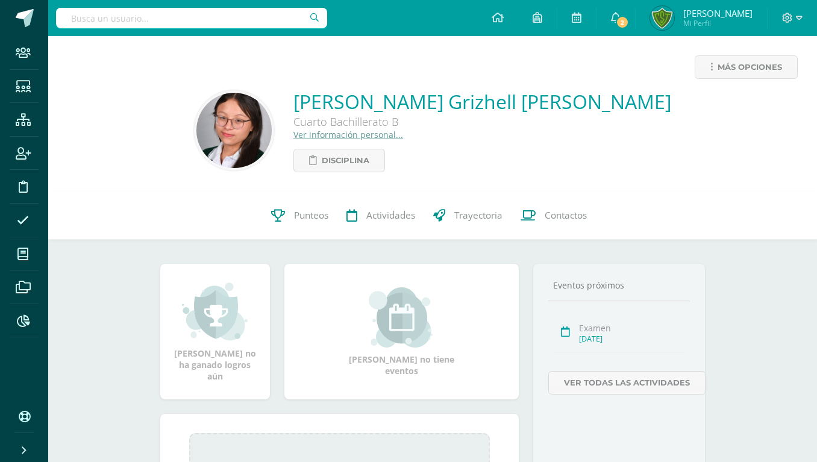
type input "Sonia Valeria Vasquez Lima"
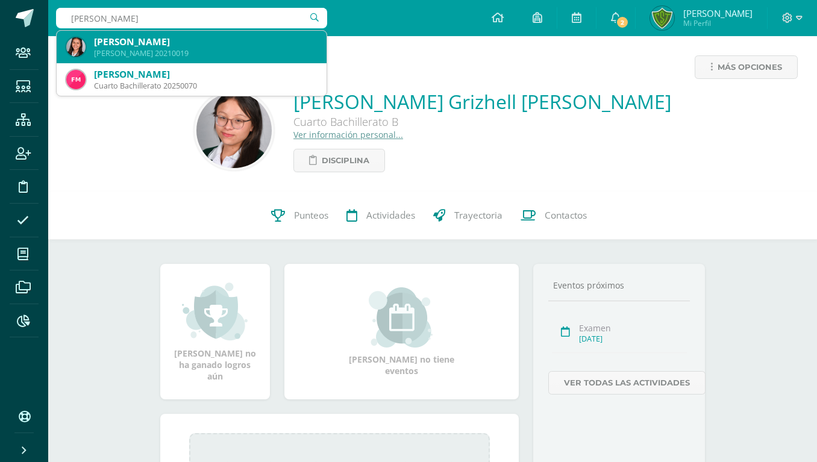
click at [206, 55] on div "Quinto Bachillerato 20210019" at bounding box center [205, 53] width 223 height 10
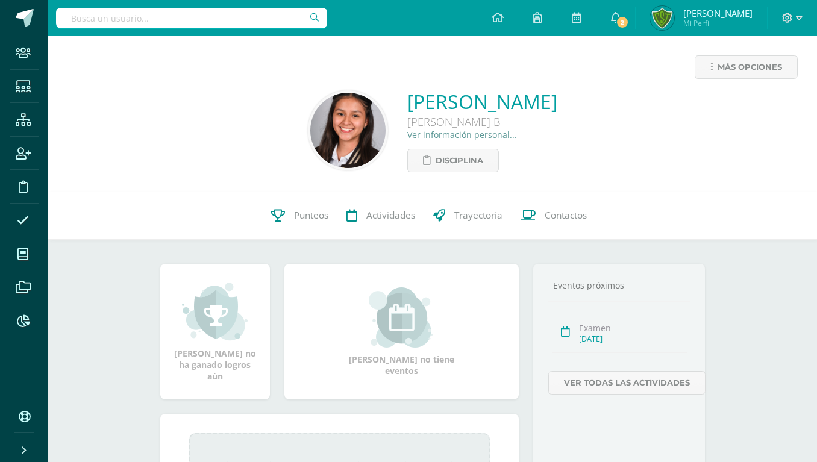
click at [316, 141] on img at bounding box center [347, 130] width 75 height 75
click at [407, 133] on link "Ver información personal..." at bounding box center [462, 134] width 110 height 11
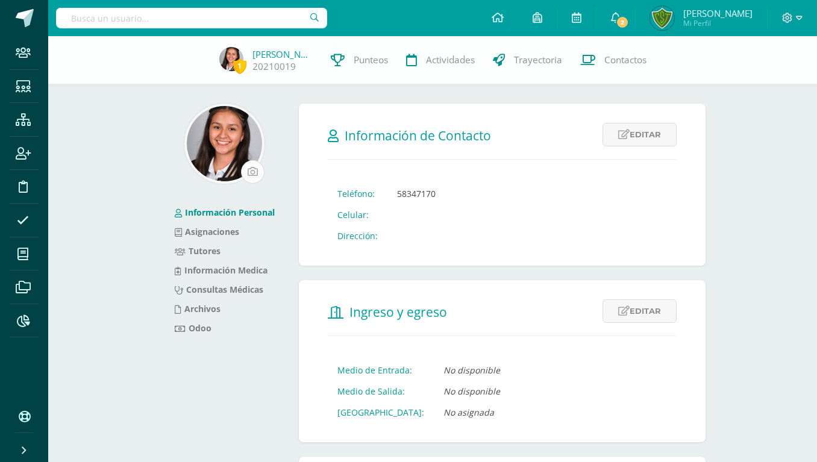
click at [258, 173] on input "file" at bounding box center [253, 172] width 22 height 22
click at [228, 49] on img at bounding box center [231, 59] width 24 height 24
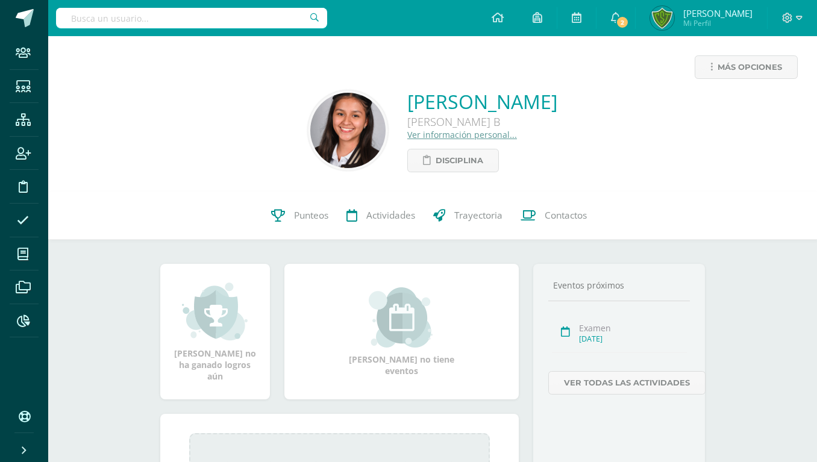
click at [165, 19] on input "text" at bounding box center [191, 18] width 271 height 20
paste input "María Andrea Dávila Alvarado"
type input "María Andrea Dávila Alvarado"
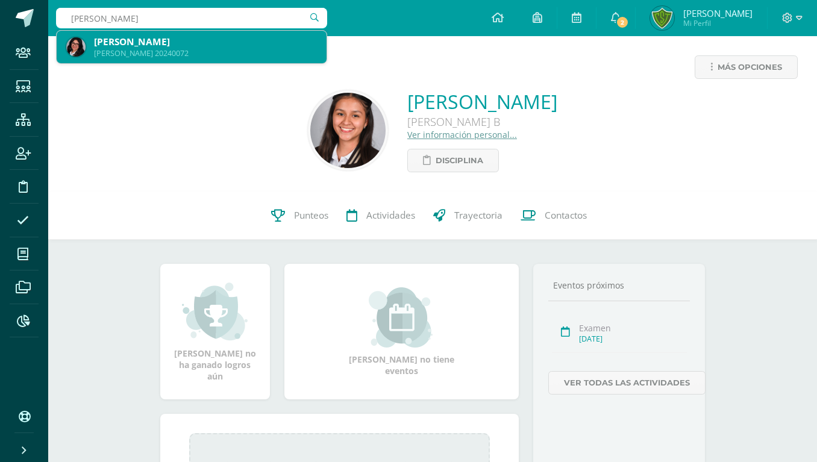
click at [201, 47] on div "María Andrea Dávila Alvarado" at bounding box center [205, 42] width 223 height 13
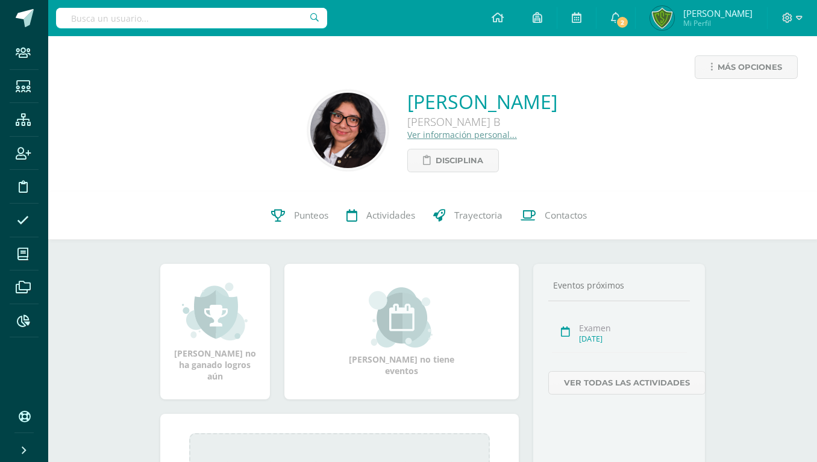
click at [310, 135] on img at bounding box center [347, 130] width 75 height 75
click at [310, 151] on img at bounding box center [347, 130] width 75 height 75
click at [310, 158] on img at bounding box center [347, 130] width 75 height 75
click at [162, 16] on input "text" at bounding box center [191, 18] width 271 height 20
click at [486, 129] on div "Ver información personal..." at bounding box center [482, 134] width 150 height 11
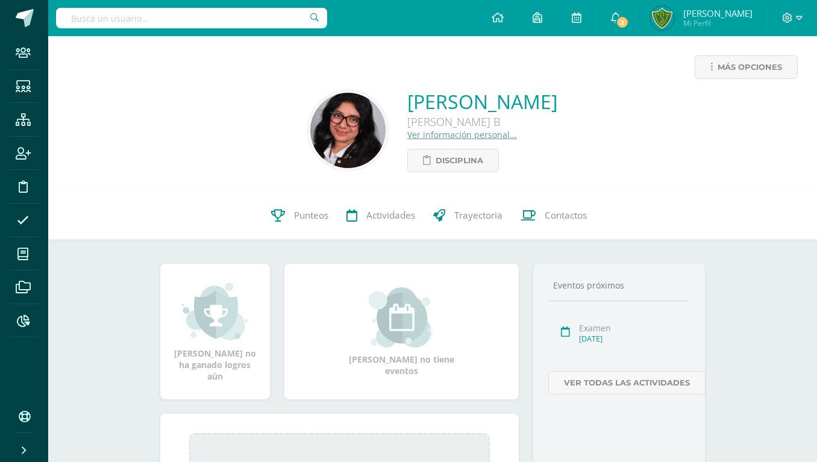
click at [163, 8] on input "text" at bounding box center [191, 18] width 271 height 20
type input "ANIELKA ESPINOZA"
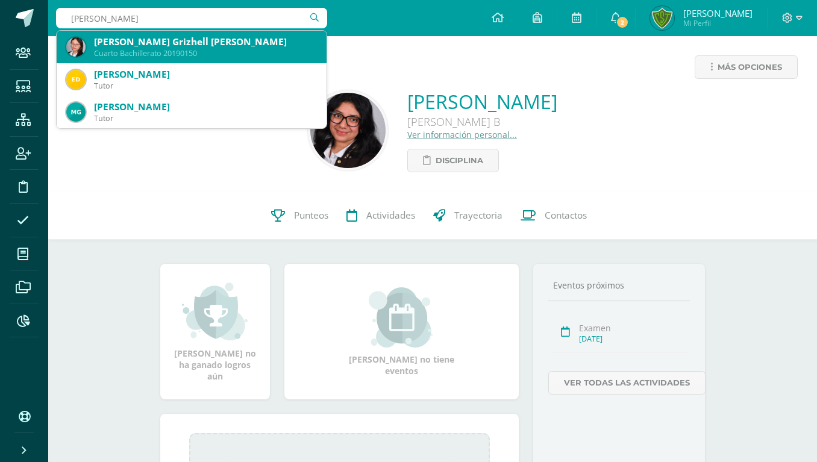
click at [153, 40] on div "Anielka Grizhell Espinoza Boch" at bounding box center [205, 42] width 223 height 13
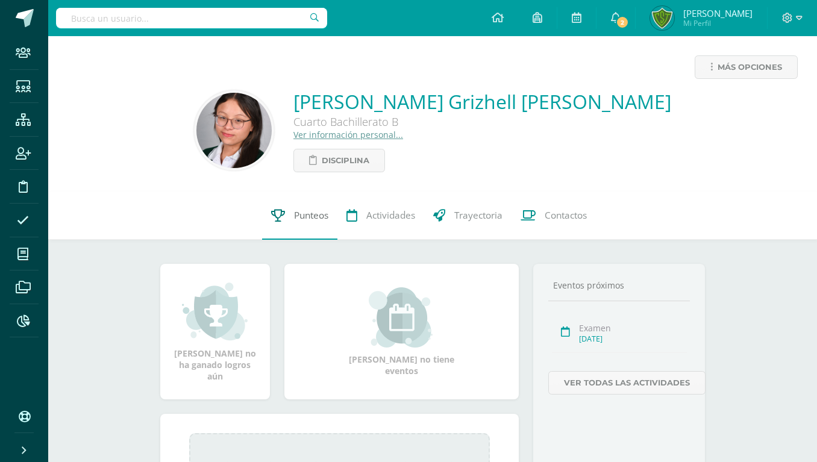
click at [301, 213] on span "Punteos" at bounding box center [311, 215] width 34 height 13
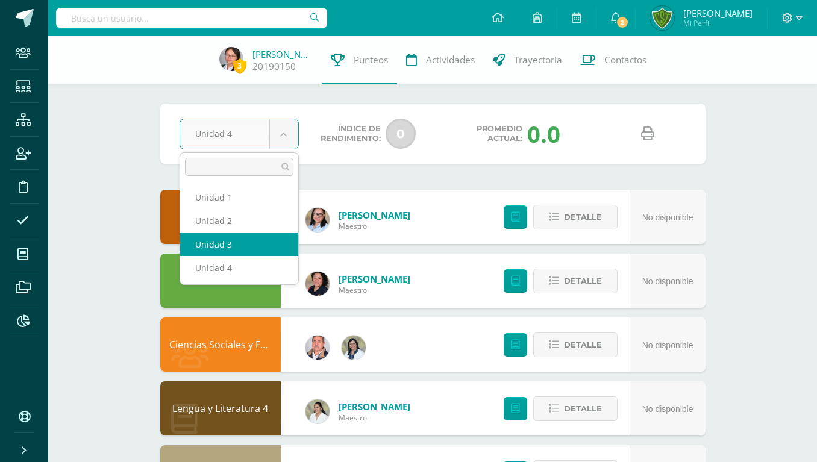
select select "Unidad 3"
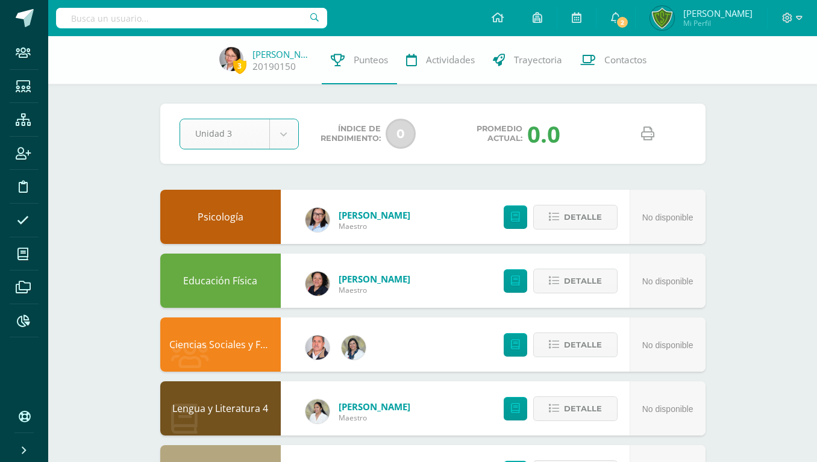
click at [636, 134] on link at bounding box center [648, 134] width 31 height 31
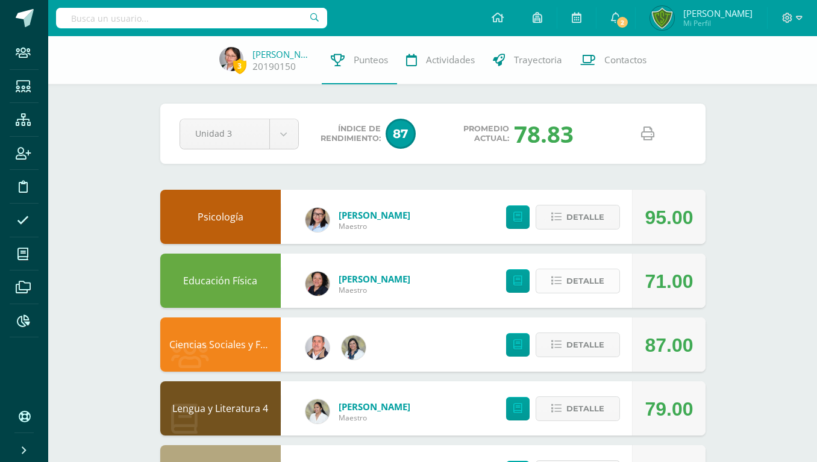
click at [584, 276] on span "Detalle" at bounding box center [586, 281] width 38 height 22
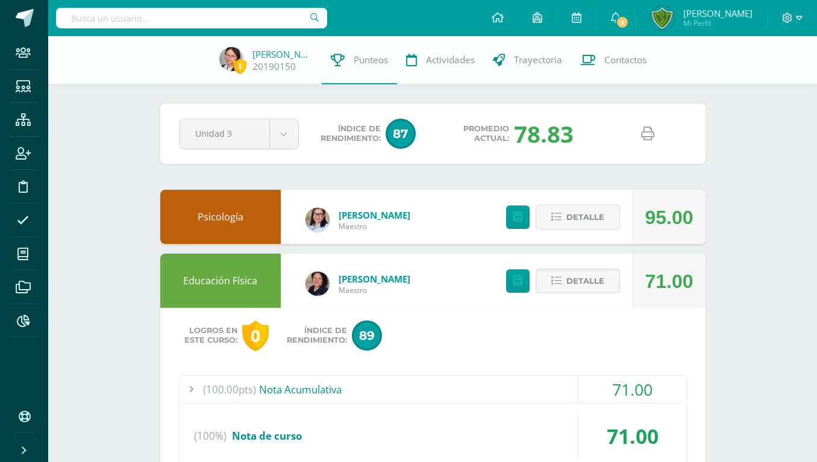
click at [643, 378] on div "71.00" at bounding box center [633, 389] width 108 height 27
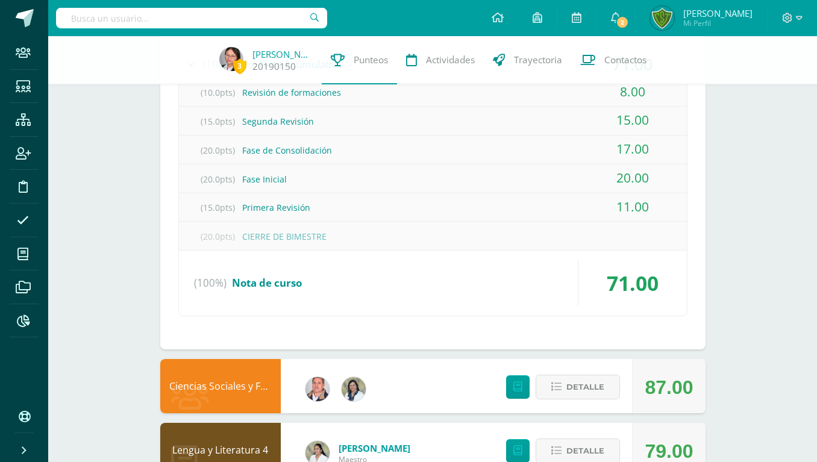
scroll to position [369, 0]
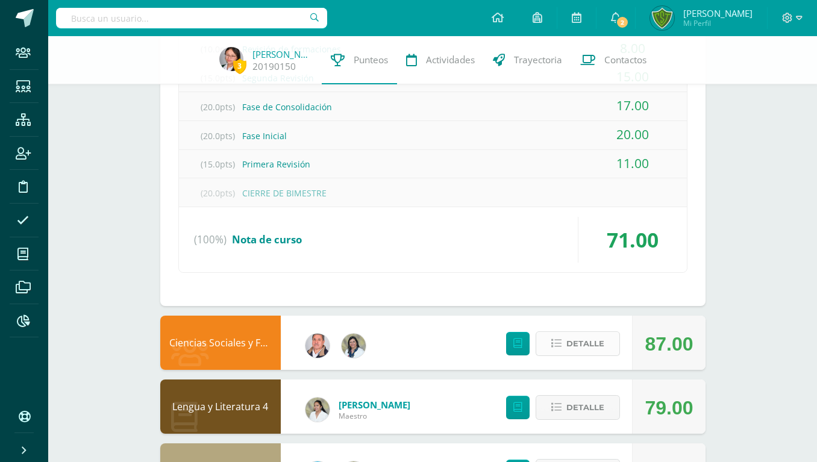
click at [590, 333] on span "Detalle" at bounding box center [586, 344] width 38 height 22
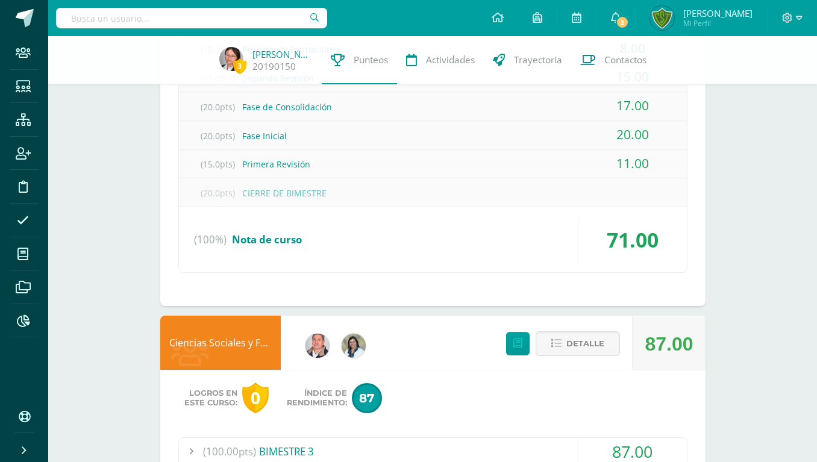
click at [641, 438] on div "87.00" at bounding box center [633, 451] width 108 height 27
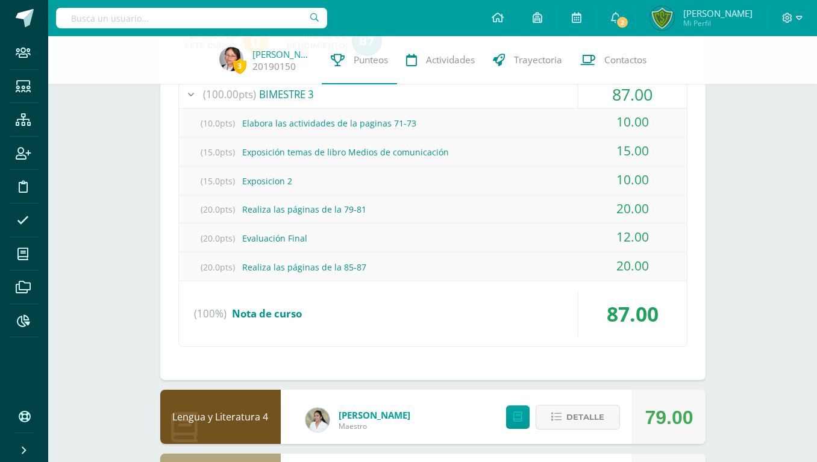
scroll to position [615, 0]
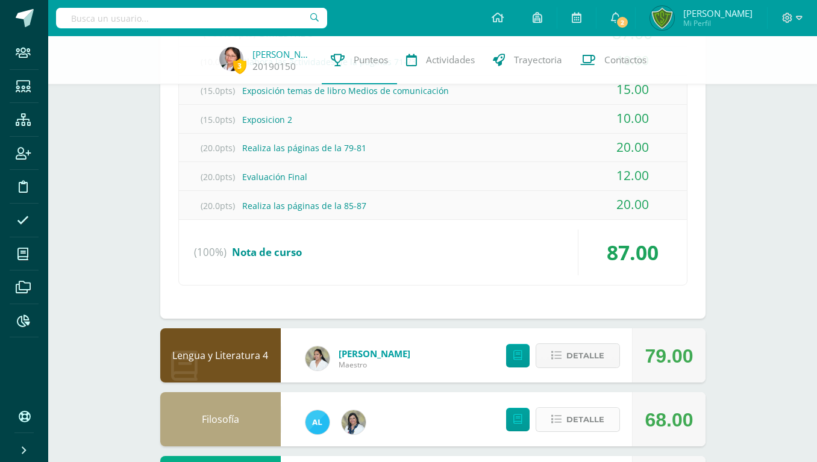
click at [586, 409] on span "Detalle" at bounding box center [586, 420] width 38 height 22
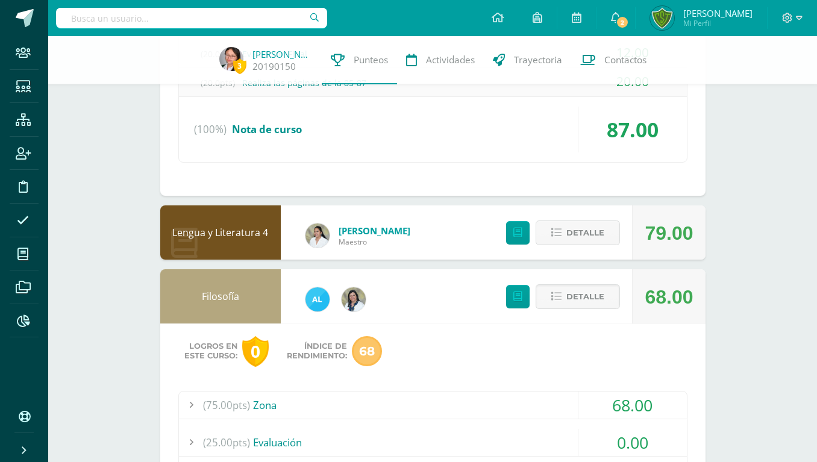
click at [627, 392] on div "68.00" at bounding box center [633, 405] width 108 height 27
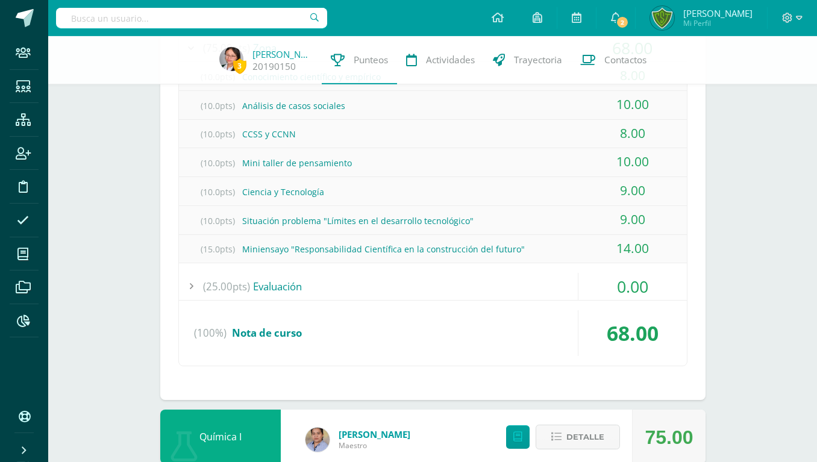
scroll to position [945, 0]
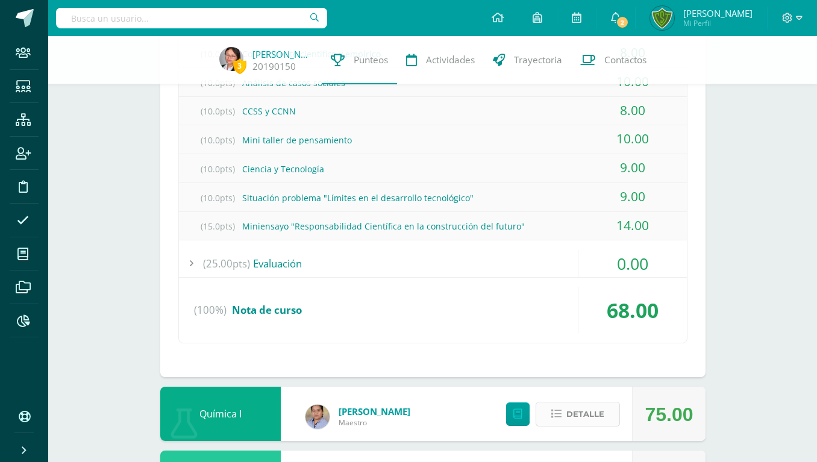
click at [599, 403] on span "Detalle" at bounding box center [586, 414] width 38 height 22
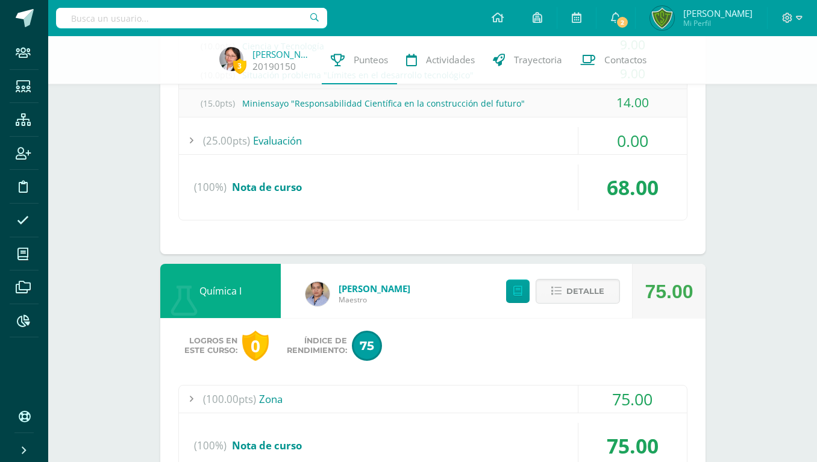
click at [642, 386] on div "75.00" at bounding box center [633, 399] width 108 height 27
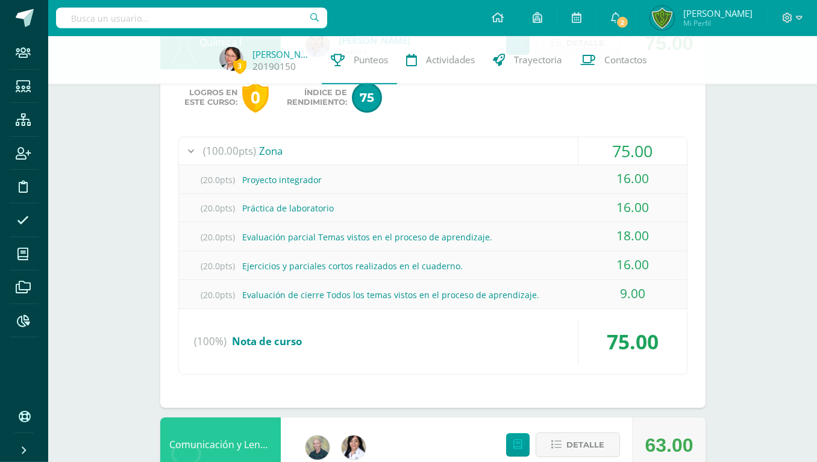
scroll to position [1132, 0]
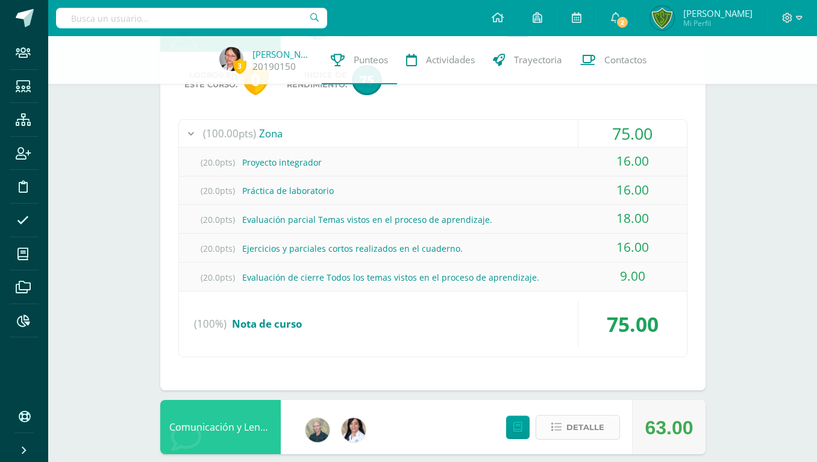
click at [611, 415] on button "Detalle" at bounding box center [578, 427] width 84 height 25
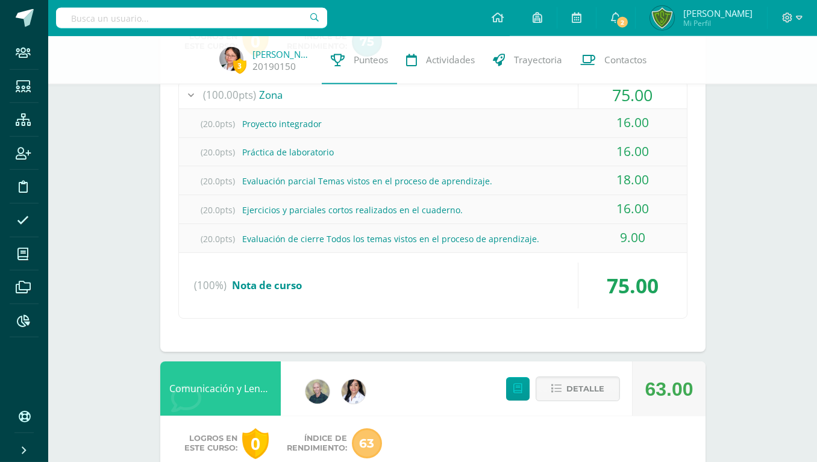
scroll to position [1194, 0]
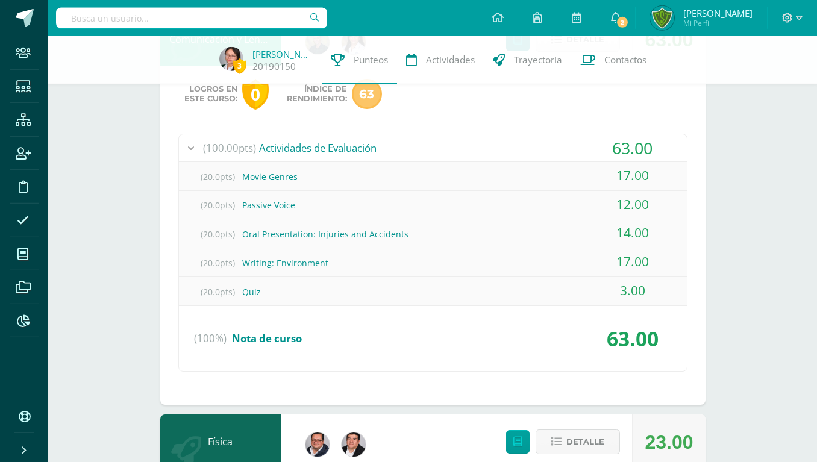
scroll to position [1378, 0]
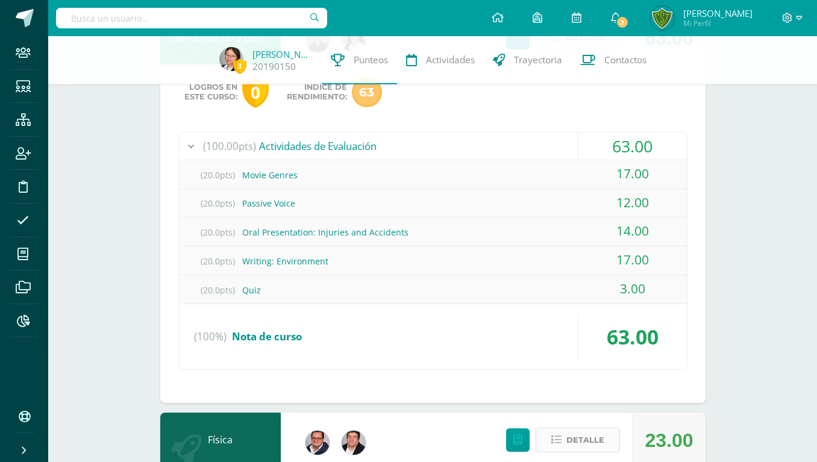
click at [596, 429] on span "Detalle" at bounding box center [586, 440] width 38 height 22
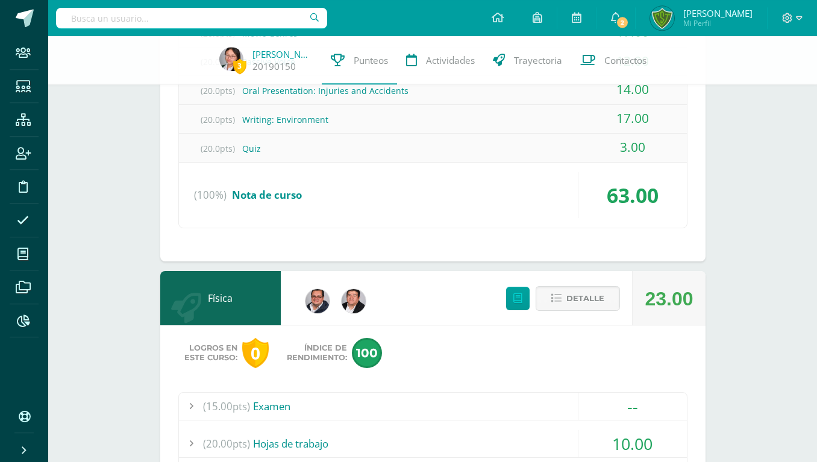
scroll to position [1563, 0]
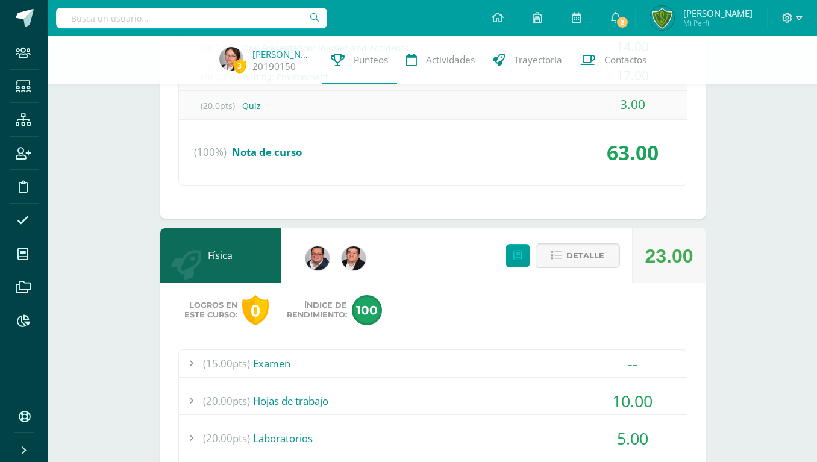
click at [632, 388] on div "10.00" at bounding box center [633, 401] width 108 height 27
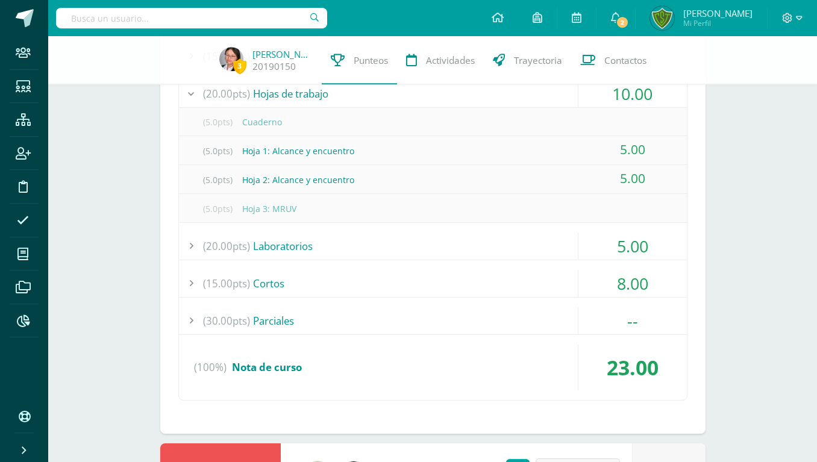
scroll to position [1730, 0]
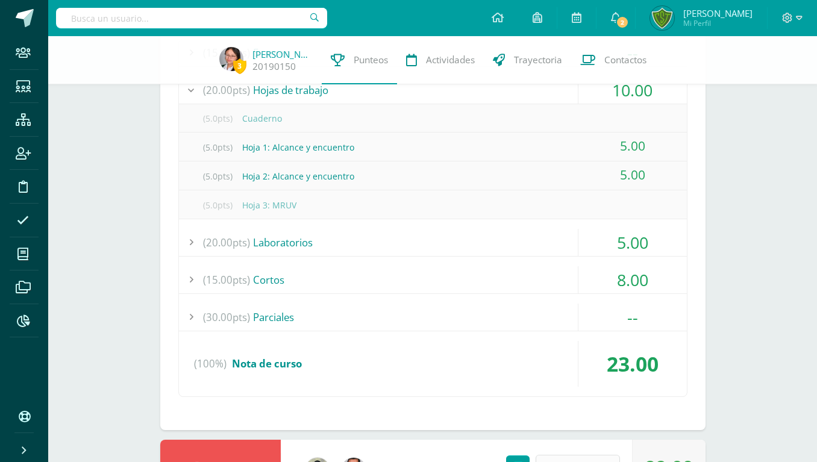
click at [601, 456] on span "Detalle" at bounding box center [586, 467] width 38 height 22
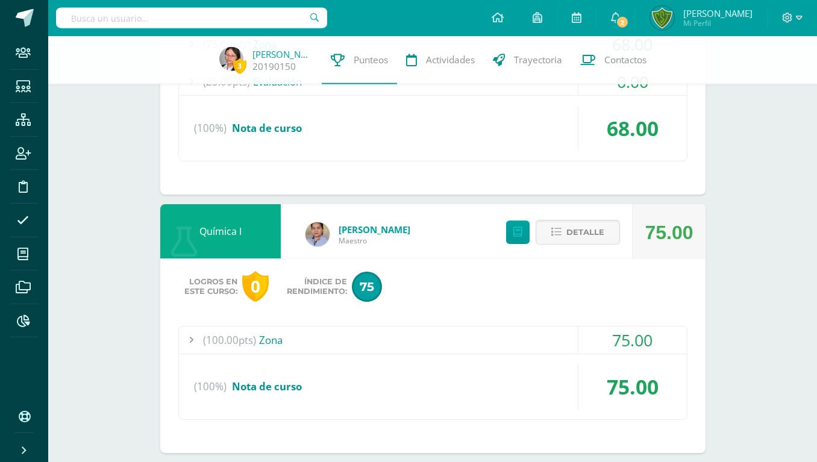
scroll to position [917, 0]
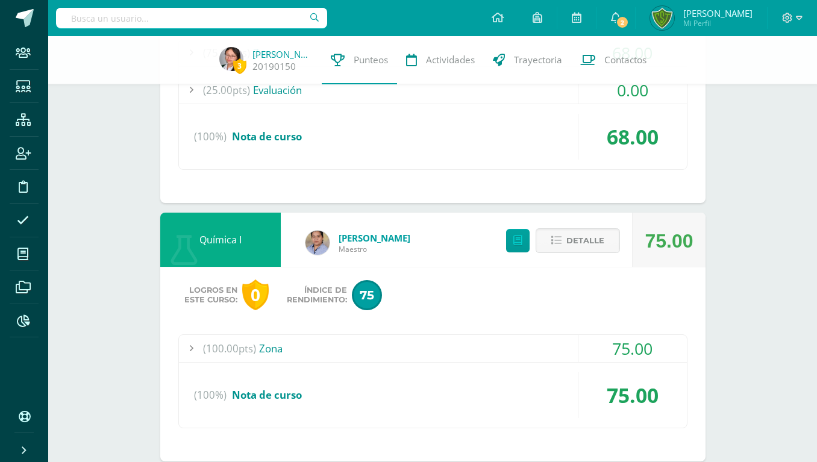
click at [627, 335] on div "75.00" at bounding box center [633, 348] width 108 height 27
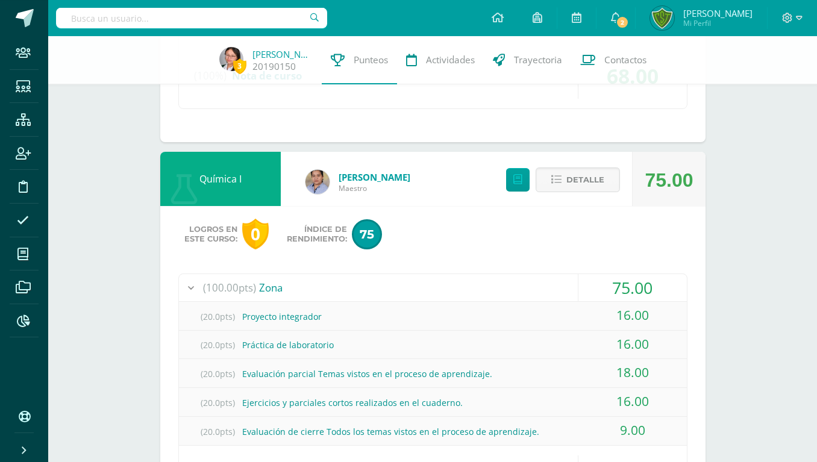
scroll to position [979, 0]
click at [136, 20] on input "text" at bounding box center [191, 18] width 271 height 20
type input "gARCIA SOTO"
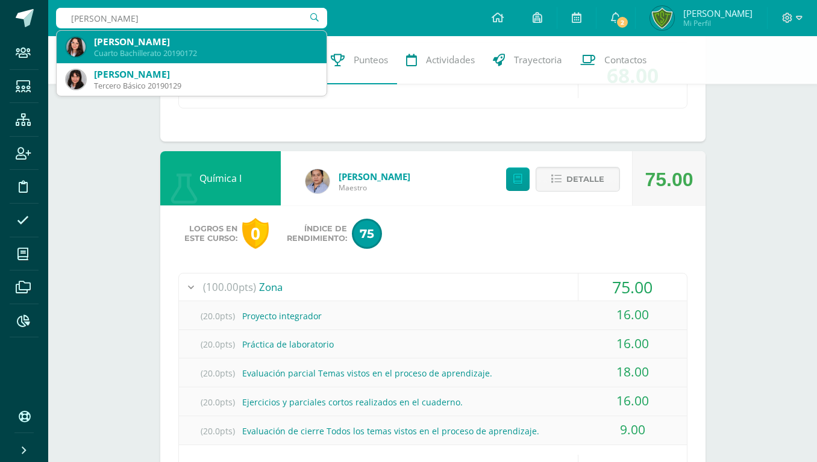
click at [118, 37] on div "[PERSON_NAME]" at bounding box center [205, 42] width 223 height 13
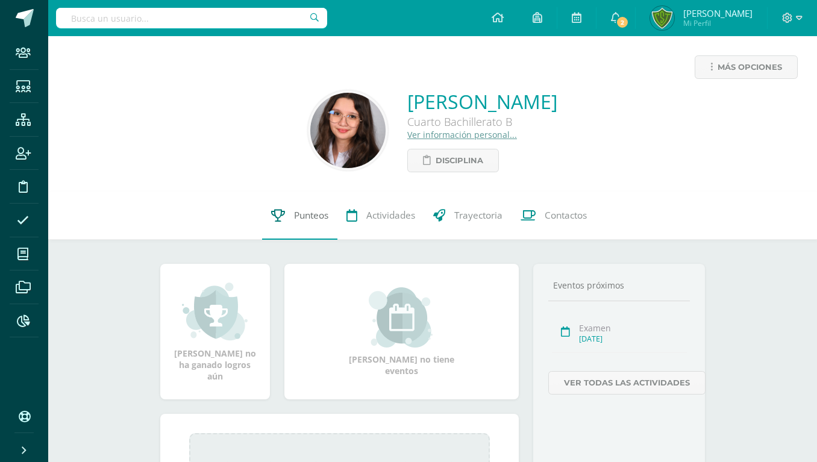
click at [324, 215] on span "Punteos" at bounding box center [311, 215] width 34 height 13
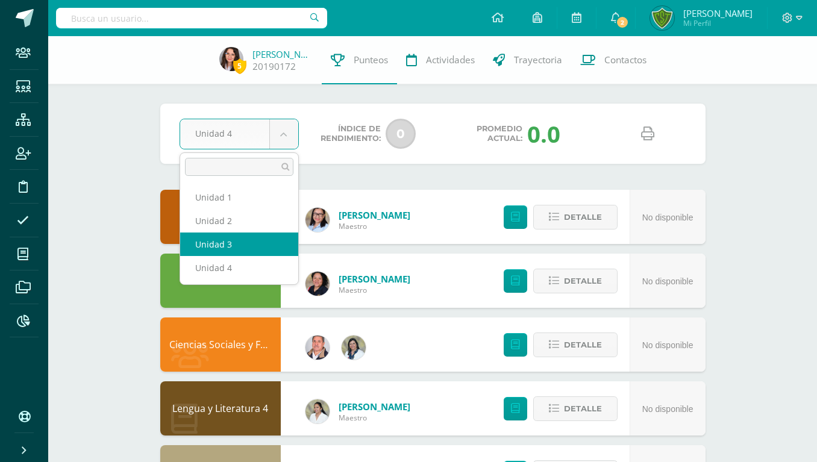
select select "Unidad 3"
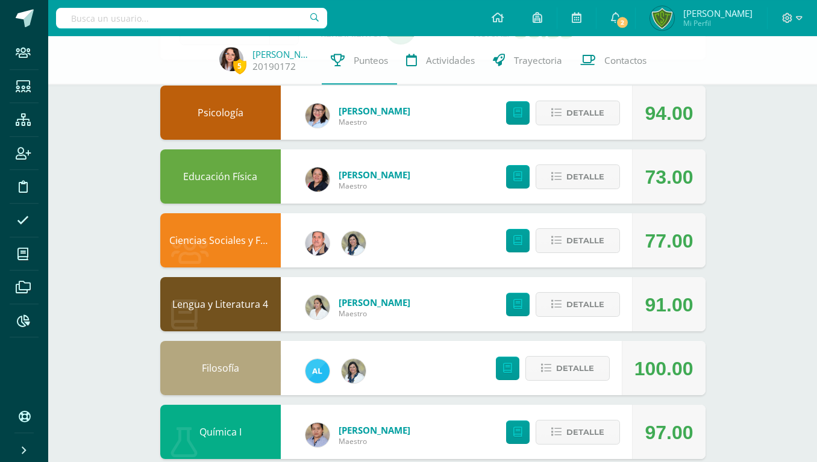
scroll to position [123, 0]
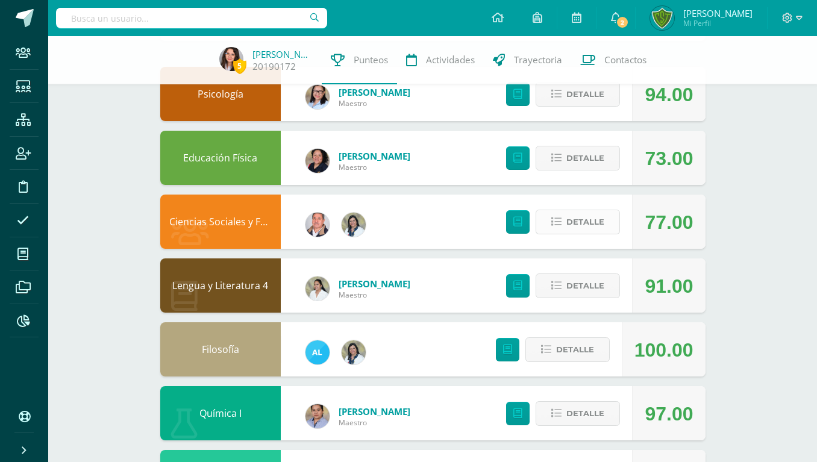
click at [579, 213] on span "Detalle" at bounding box center [586, 222] width 38 height 22
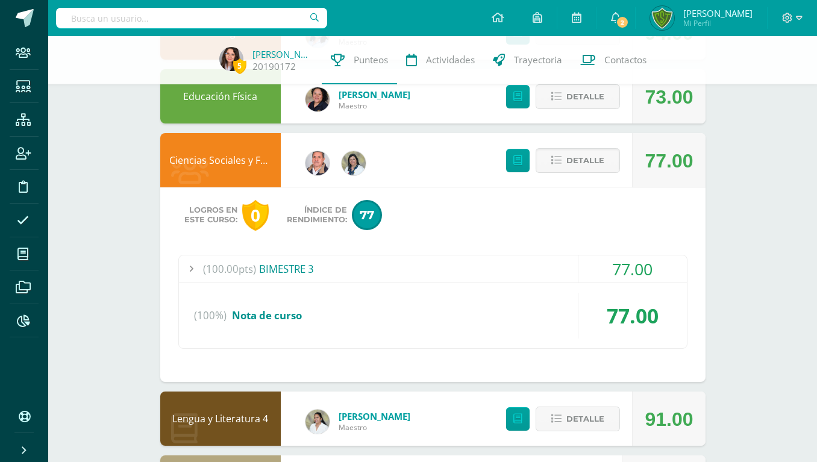
click at [647, 258] on div "77.00" at bounding box center [633, 269] width 108 height 27
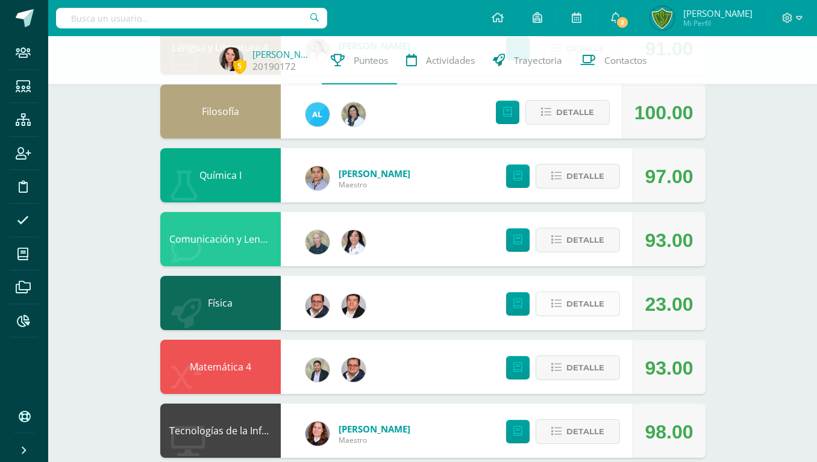
scroll to position [726, 0]
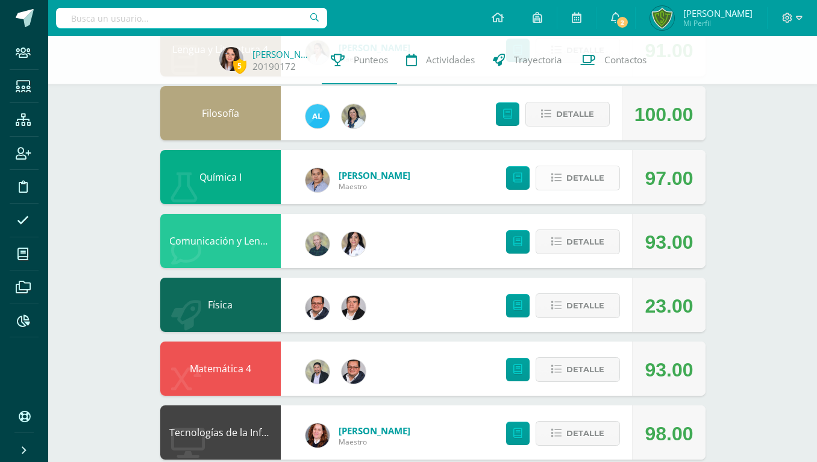
click at [602, 167] on span "Detalle" at bounding box center [586, 178] width 38 height 22
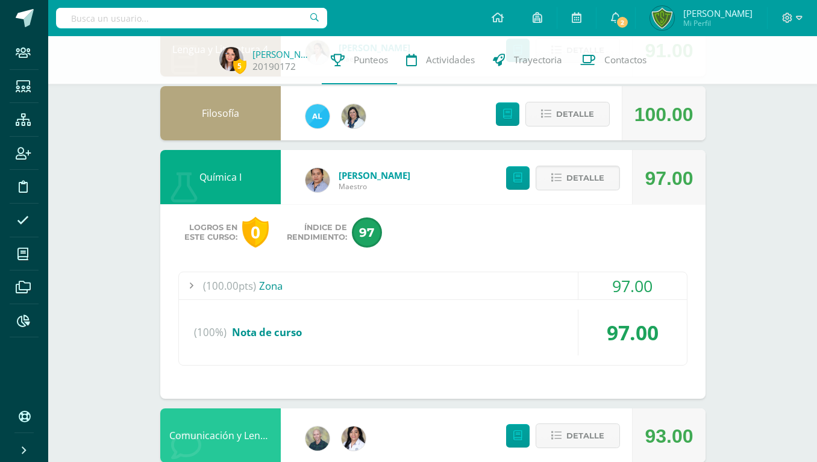
click at [632, 272] on div "97.00" at bounding box center [633, 285] width 108 height 27
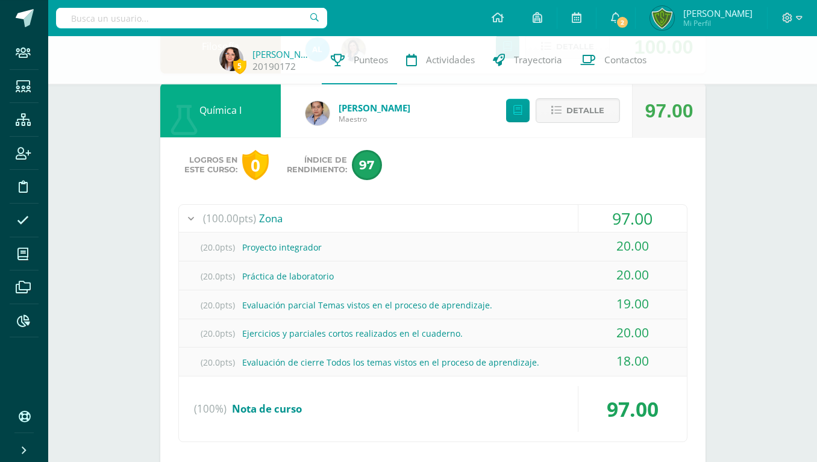
scroll to position [676, 0]
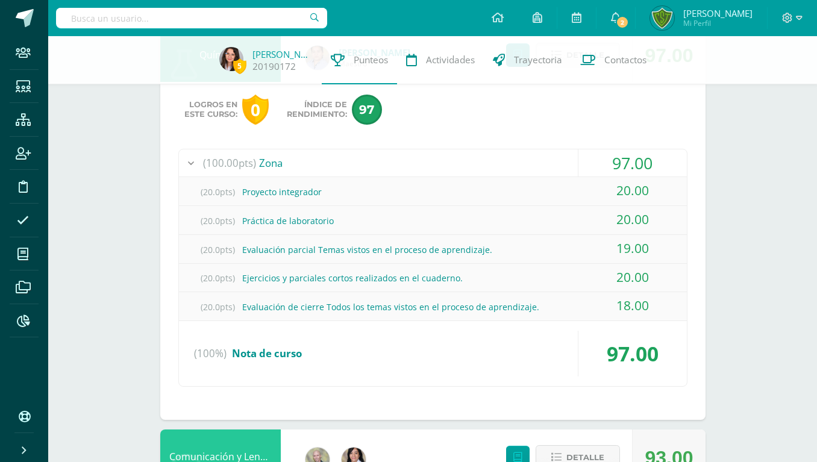
paste input "María Andrea Dávila Alvarado"
type input "María Andrea Dávila Alvarado"
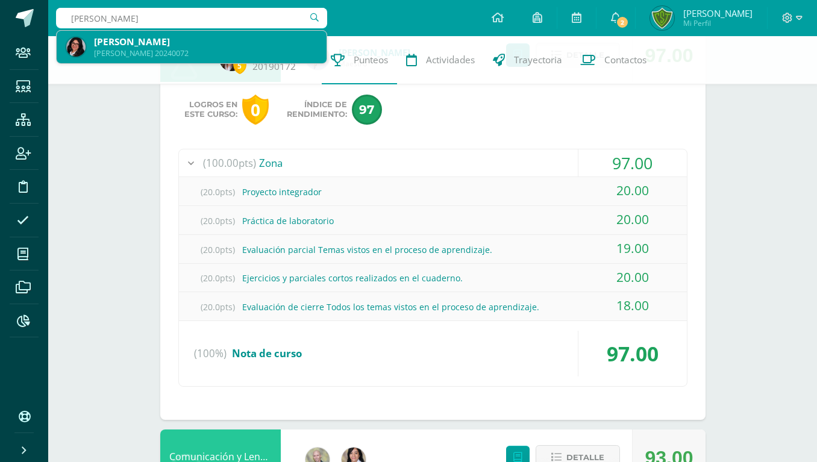
click at [183, 54] on div "Quinto Bachillerato 20240072" at bounding box center [205, 53] width 223 height 10
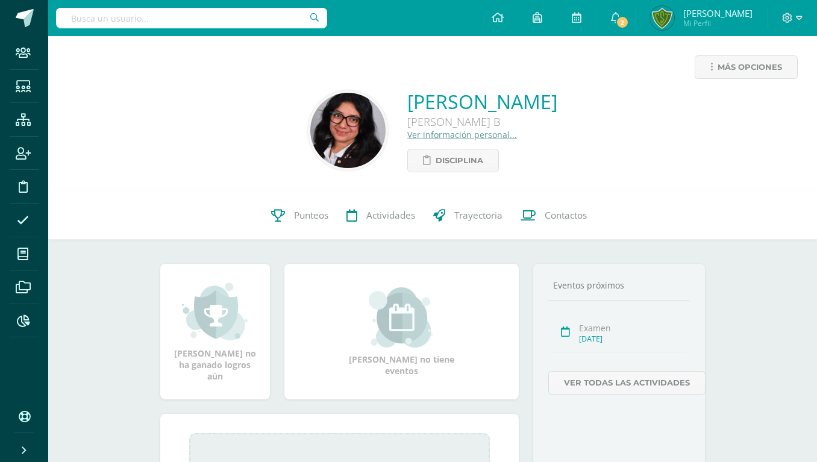
paste input "Sonia Valeria Vasquez Lima"
type input "Sonia Valeria Vasquez Lima"
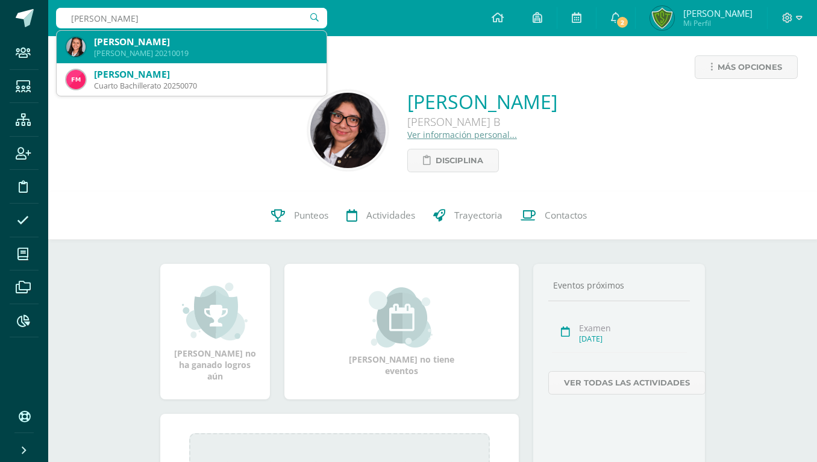
click at [105, 40] on div "Sonia Valeria Vásquez Lima" at bounding box center [205, 42] width 223 height 13
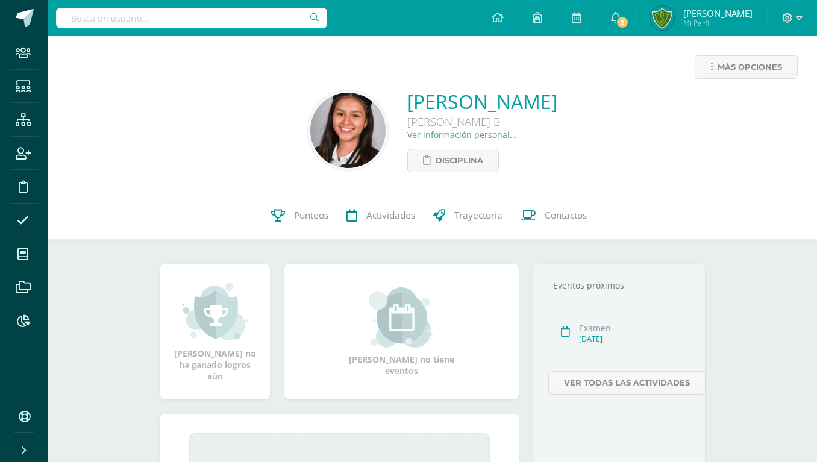
click at [156, 22] on input "text" at bounding box center [191, 18] width 271 height 20
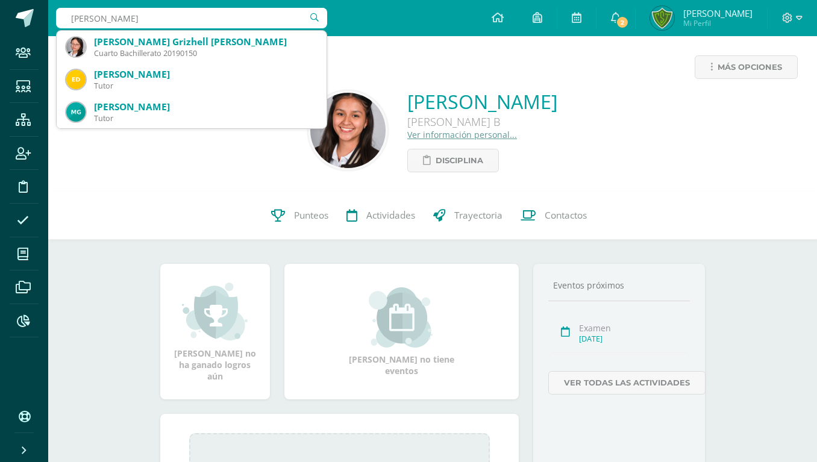
type input "Anielka espinoza"
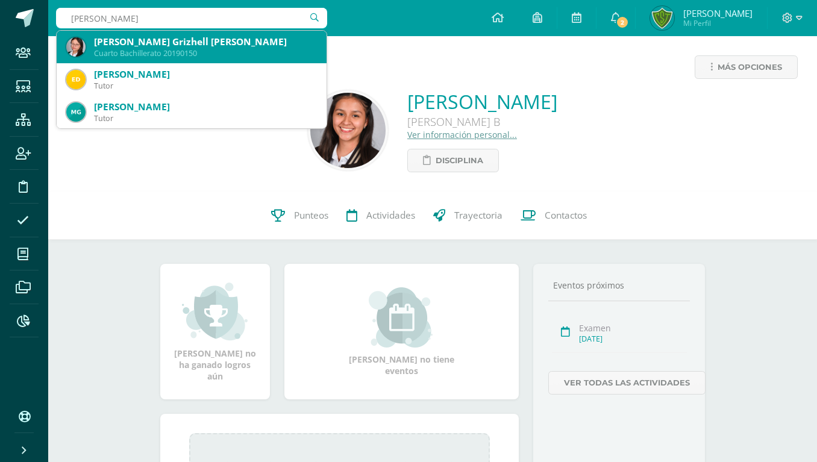
click at [190, 59] on div "Anielka Grizhell Espinoza Boch Cuarto Bachillerato 20190150" at bounding box center [191, 47] width 251 height 33
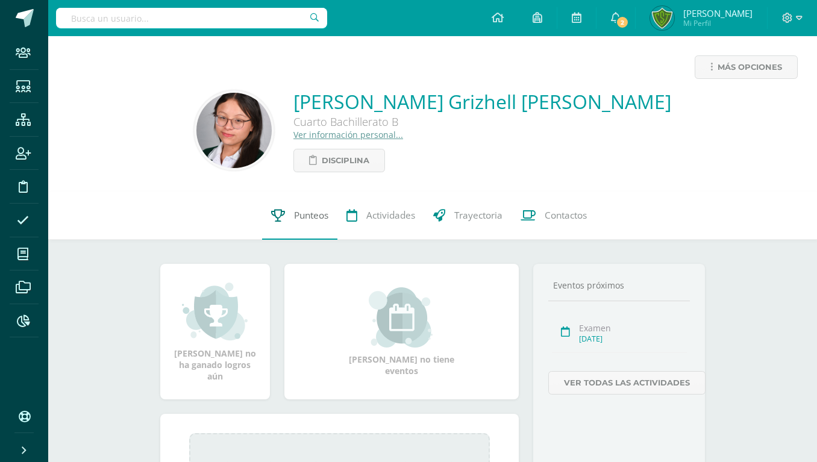
click at [308, 215] on span "Punteos" at bounding box center [311, 215] width 34 height 13
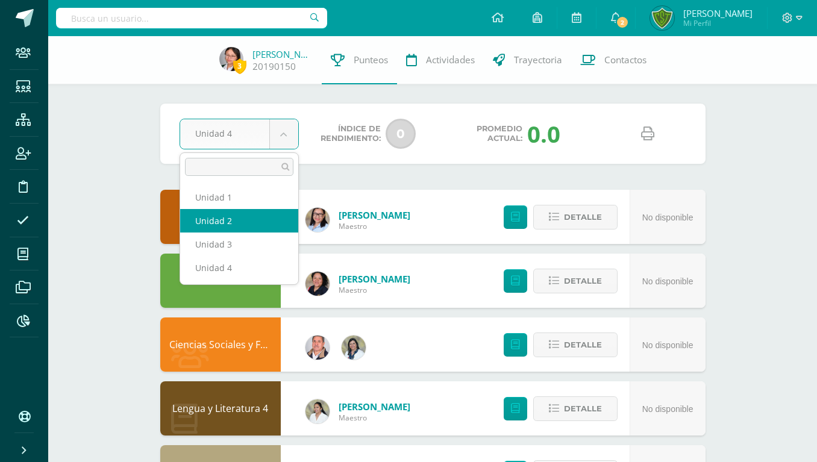
select select "Unidad 2"
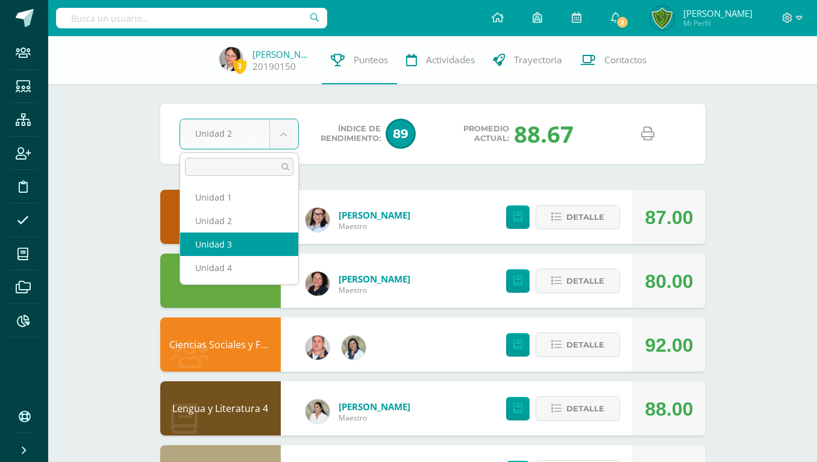
select select "Unidad 3"
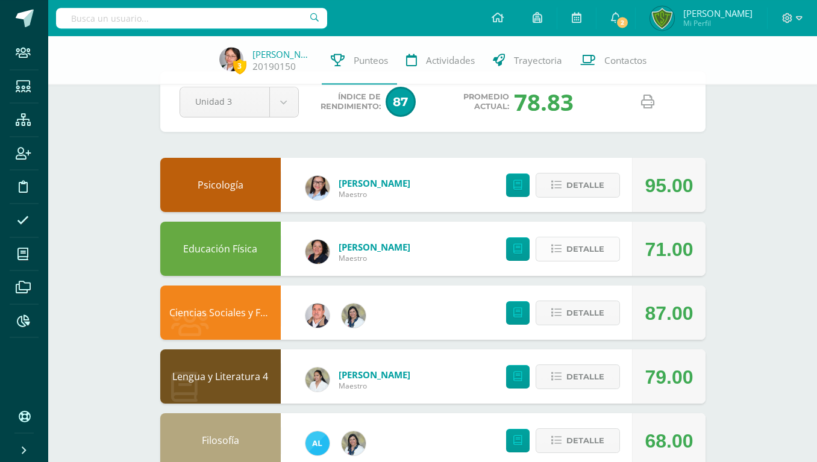
scroll to position [61, 0]
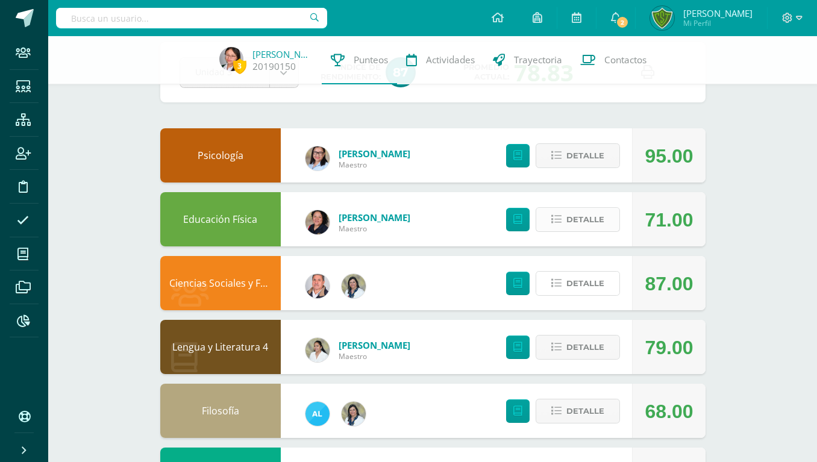
click at [586, 273] on span "Detalle" at bounding box center [586, 283] width 38 height 22
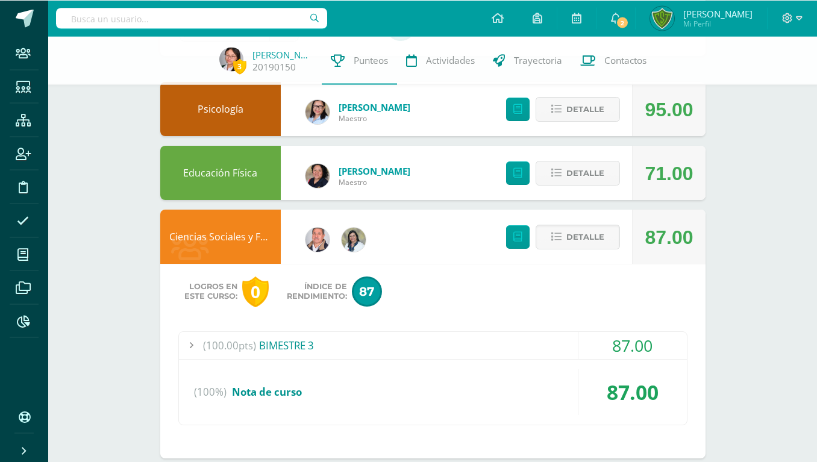
scroll to position [184, 0]
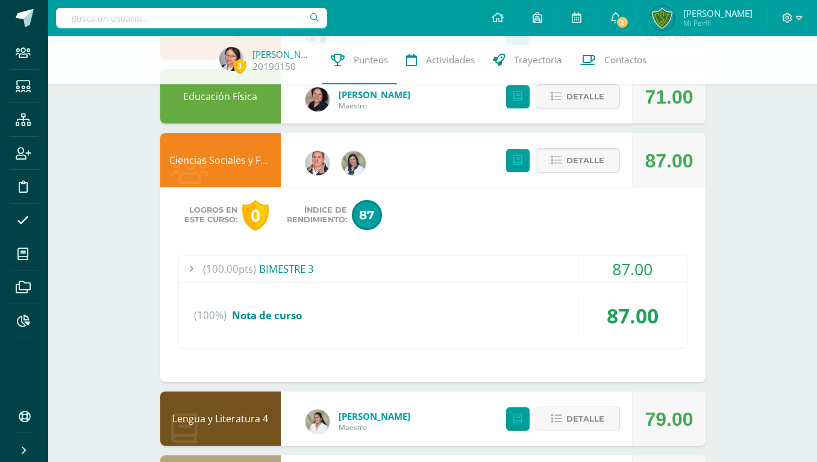
click at [641, 260] on div "87.00" at bounding box center [633, 269] width 108 height 27
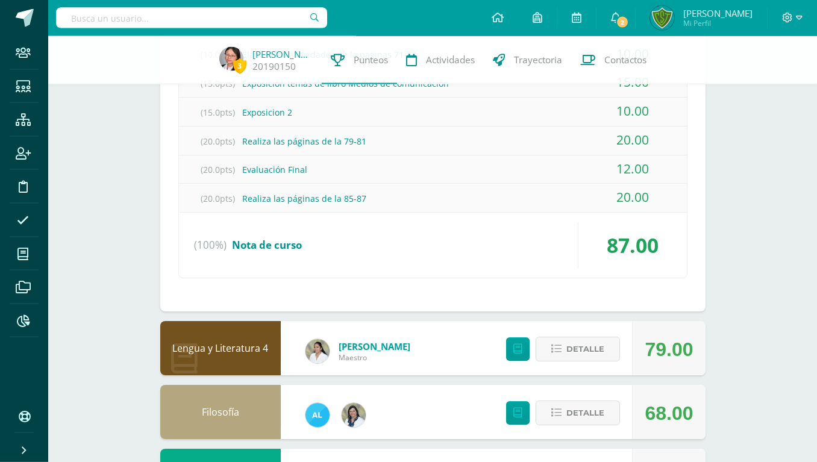
scroll to position [430, 0]
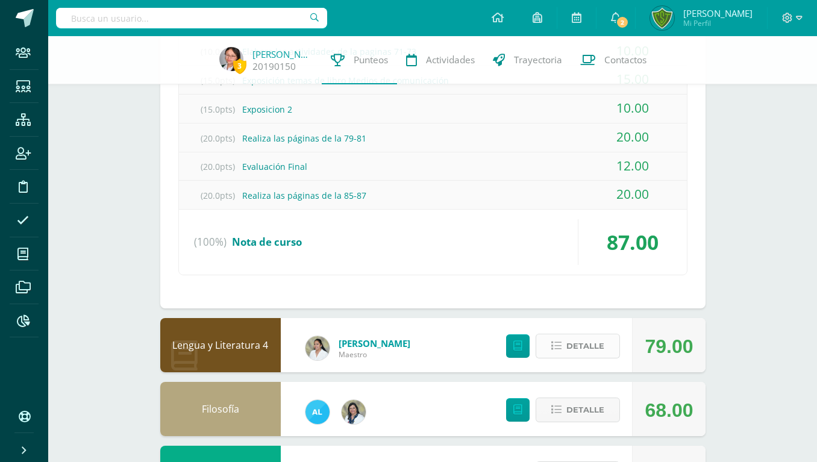
click at [601, 335] on span "Detalle" at bounding box center [586, 346] width 38 height 22
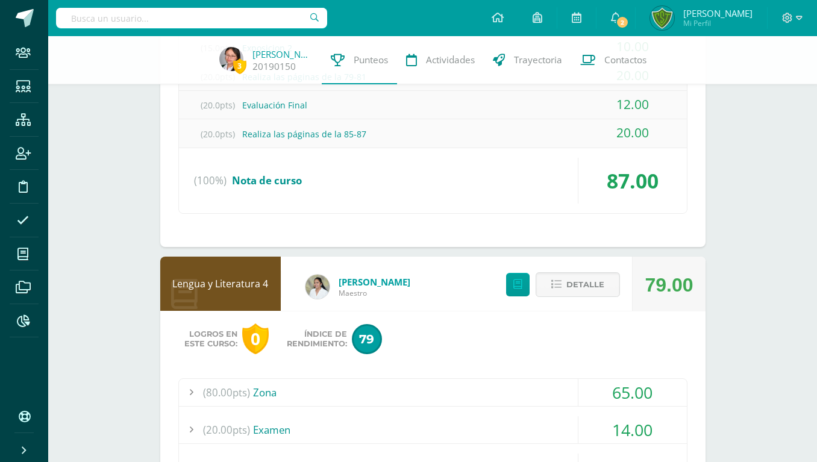
click at [633, 379] on div "65.00" at bounding box center [633, 392] width 108 height 27
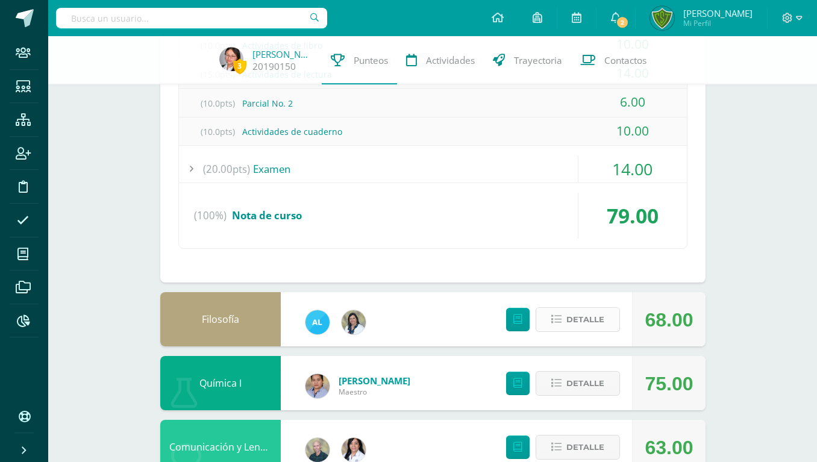
scroll to position [829, 0]
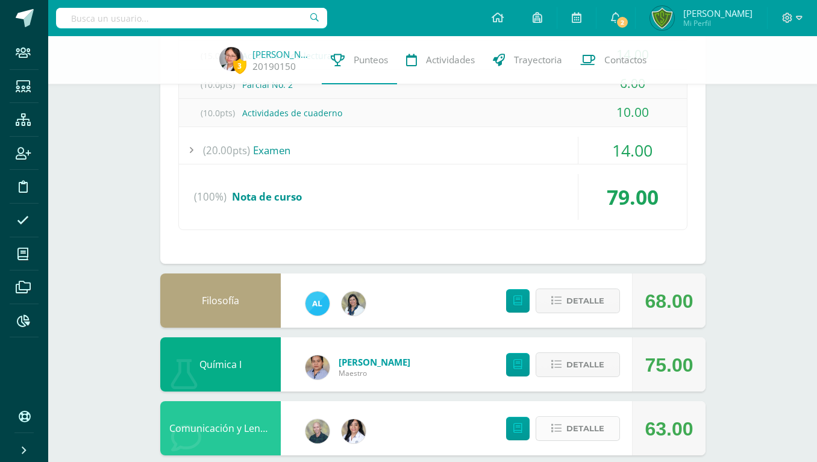
click at [600, 418] on span "Detalle" at bounding box center [586, 429] width 38 height 22
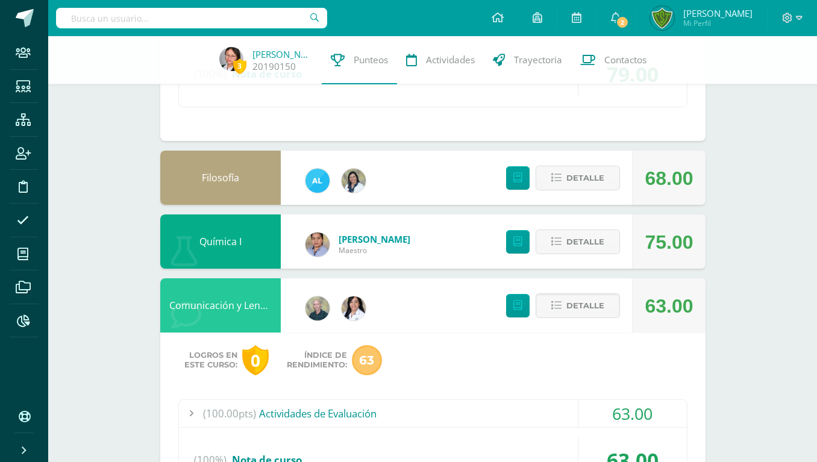
click at [629, 400] on div "63.00" at bounding box center [633, 413] width 108 height 27
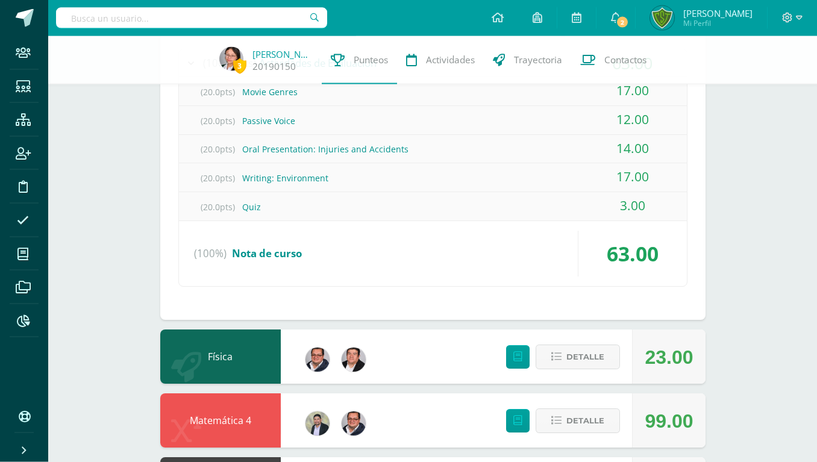
scroll to position [1094, 0]
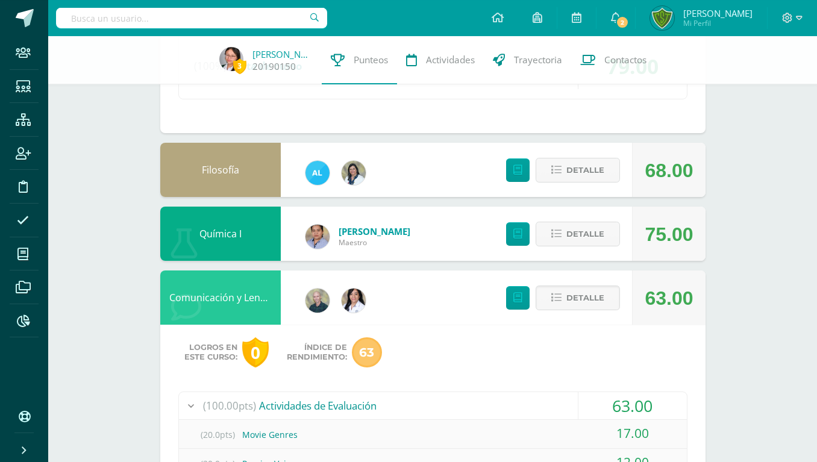
scroll to position [664, 0]
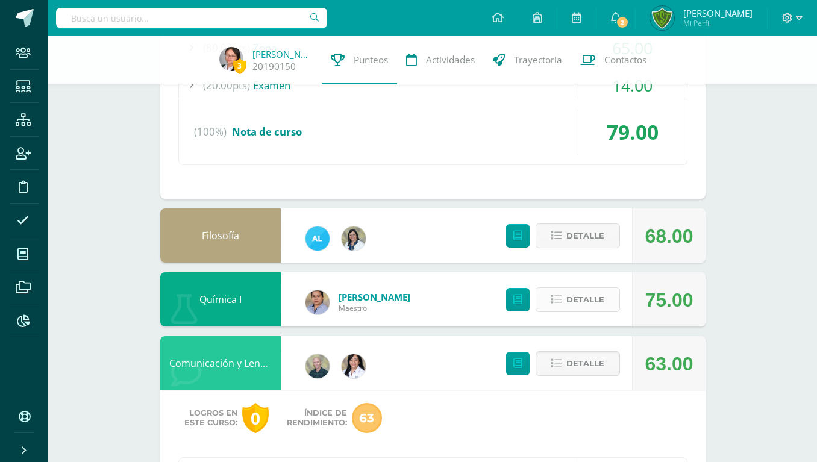
click at [588, 289] on span "Detalle" at bounding box center [586, 300] width 38 height 22
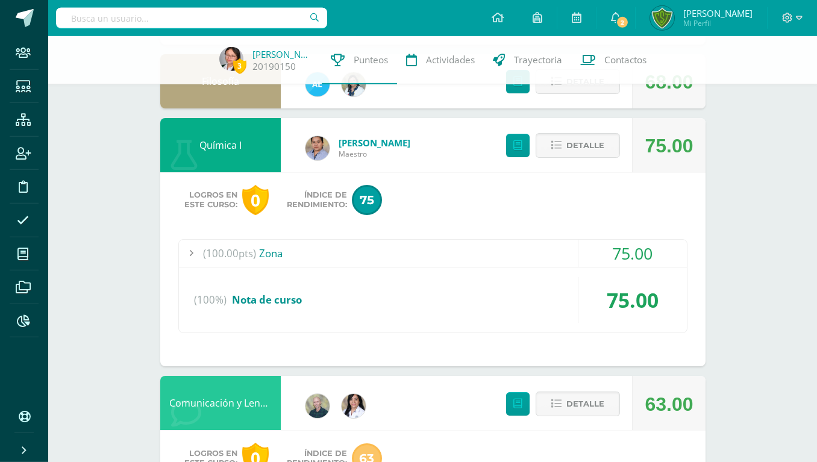
scroll to position [848, 0]
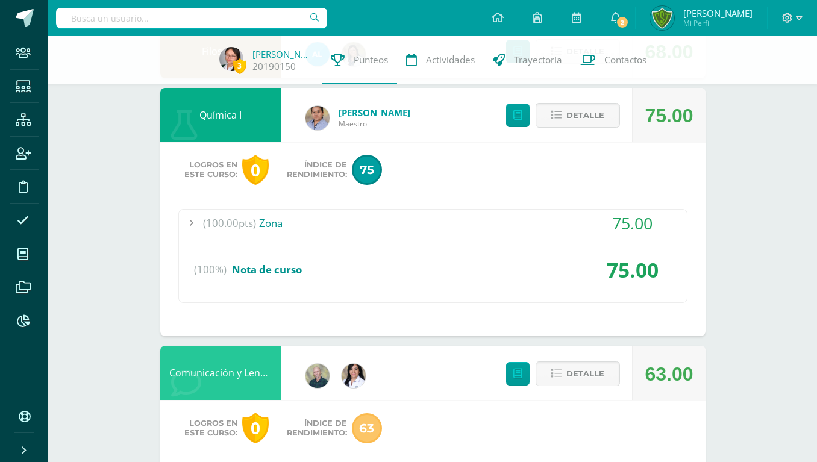
click at [616, 210] on div "75.00" at bounding box center [633, 223] width 108 height 27
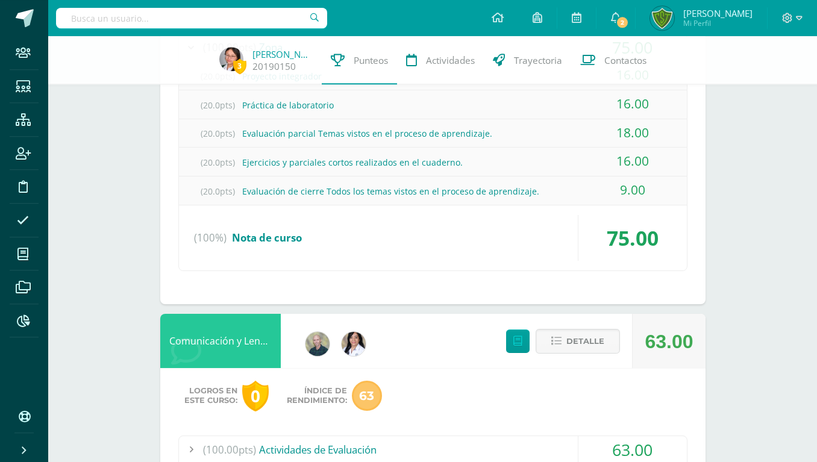
scroll to position [1032, 0]
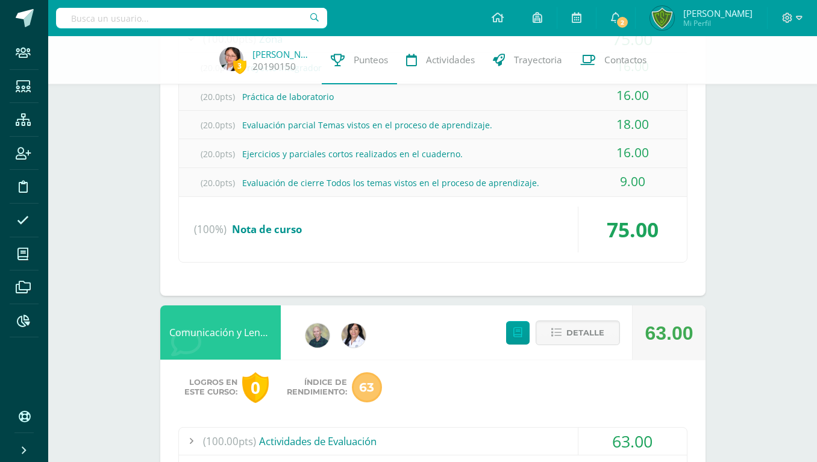
click at [658, 306] on div "63.00" at bounding box center [669, 333] width 48 height 54
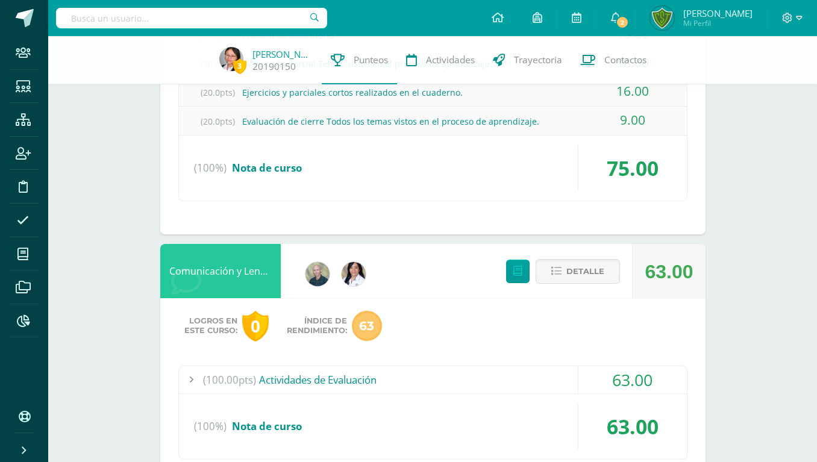
click at [637, 366] on div "63.00" at bounding box center [633, 379] width 108 height 27
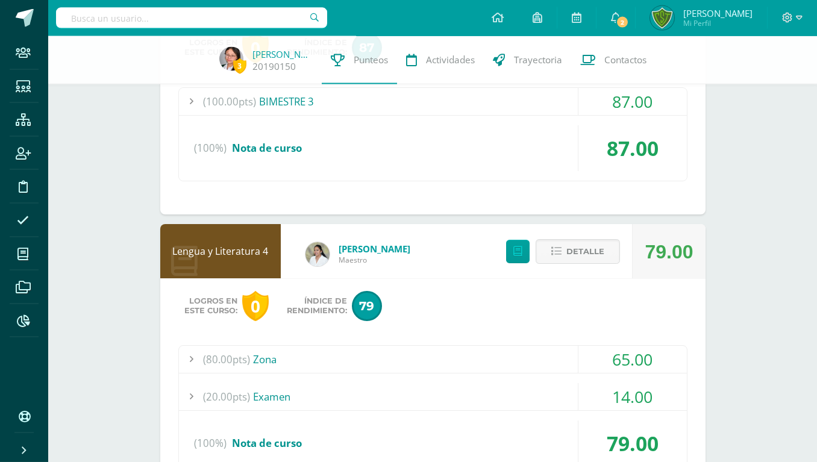
scroll to position [430, 0]
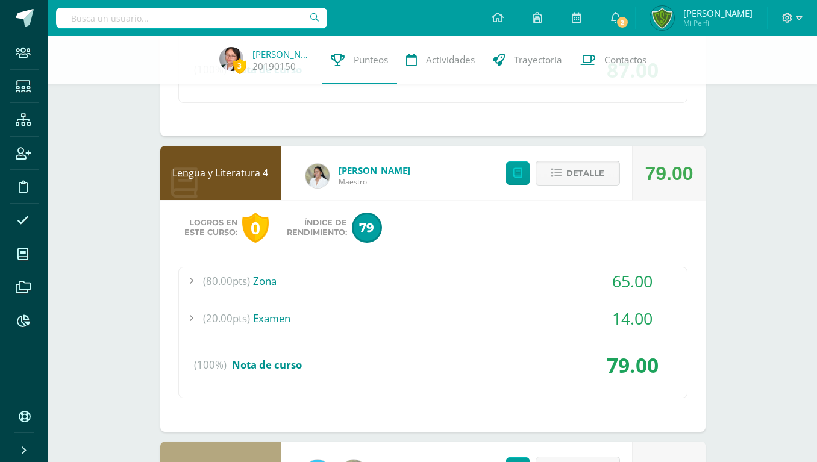
click at [595, 162] on span "Detalle" at bounding box center [586, 173] width 38 height 22
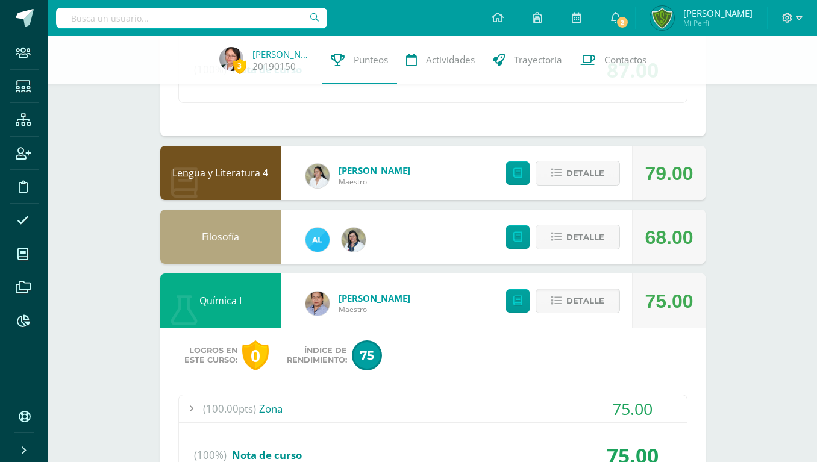
click at [650, 146] on div "79.00" at bounding box center [669, 173] width 48 height 54
click at [594, 162] on span "Detalle" at bounding box center [586, 173] width 38 height 22
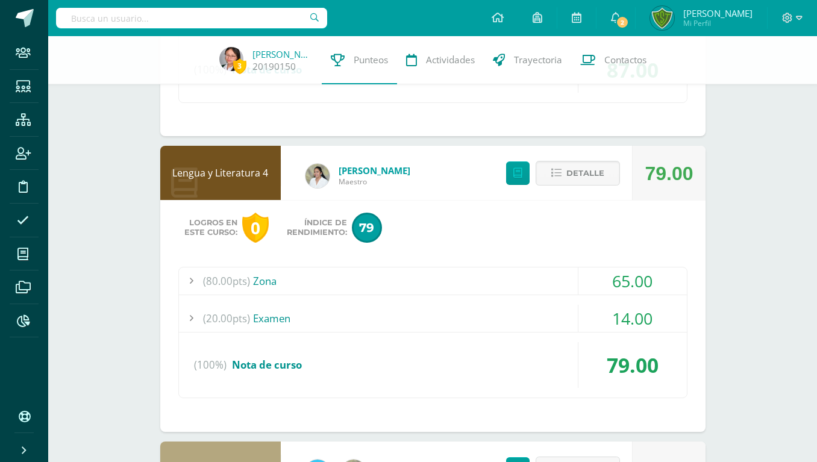
click at [659, 268] on div "65.00" at bounding box center [633, 281] width 108 height 27
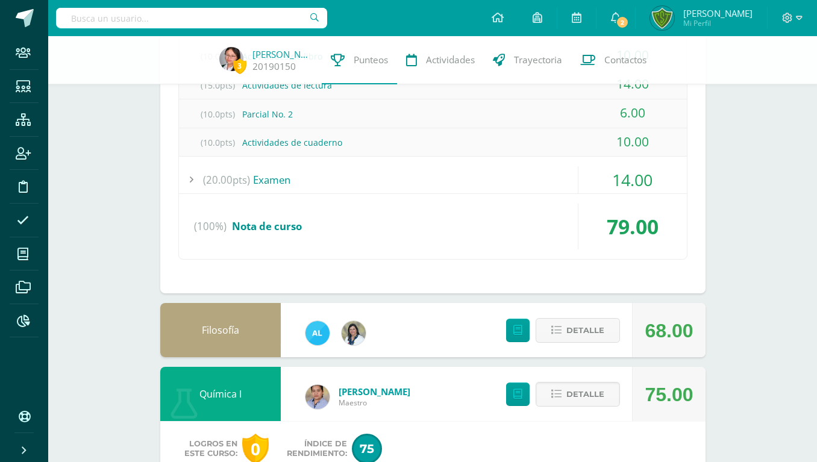
scroll to position [984, 0]
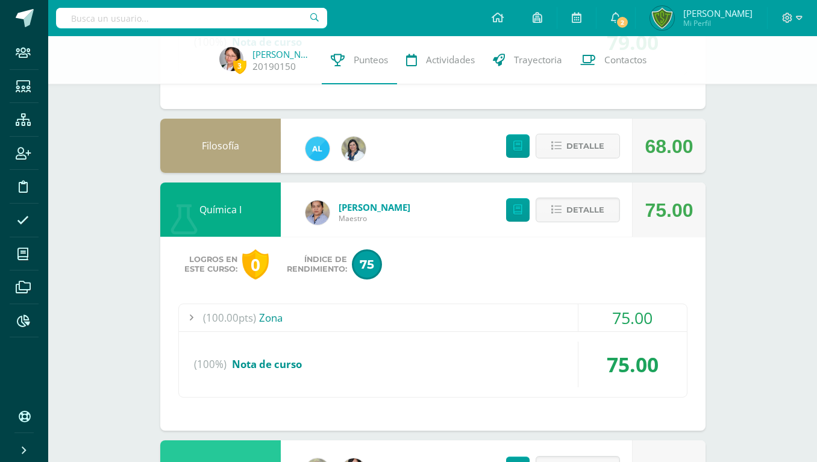
click at [104, 22] on input "text" at bounding box center [191, 18] width 271 height 20
click at [193, 21] on input "text" at bounding box center [191, 18] width 271 height 20
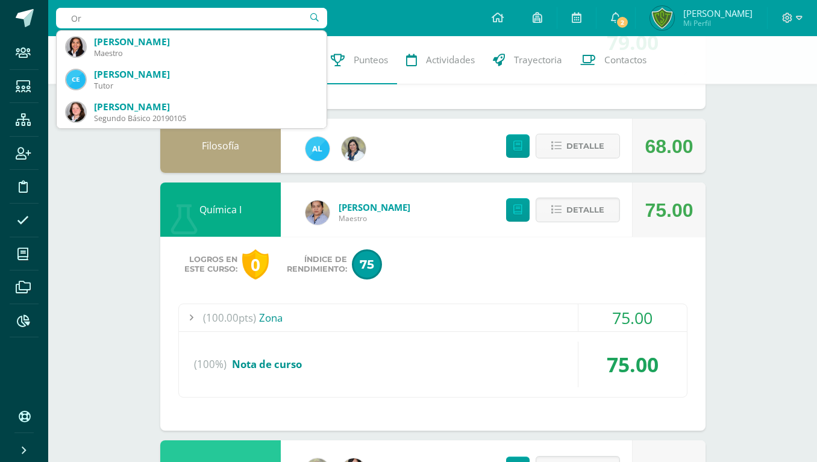
type input "O"
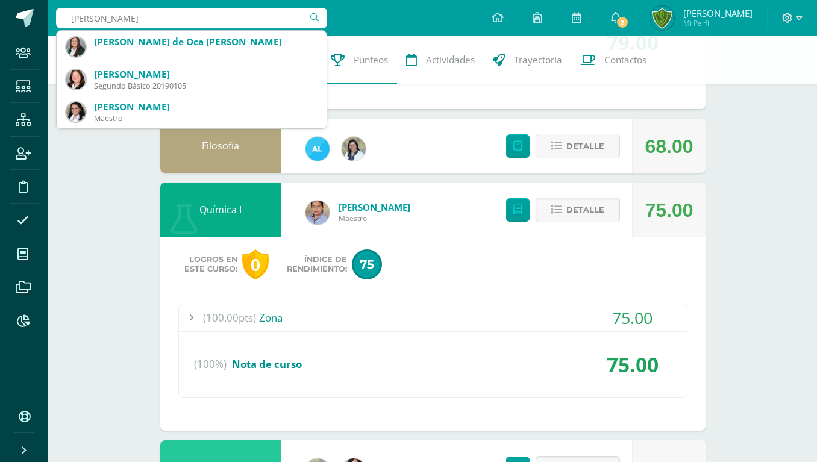
type input "Sthephanie orozco"
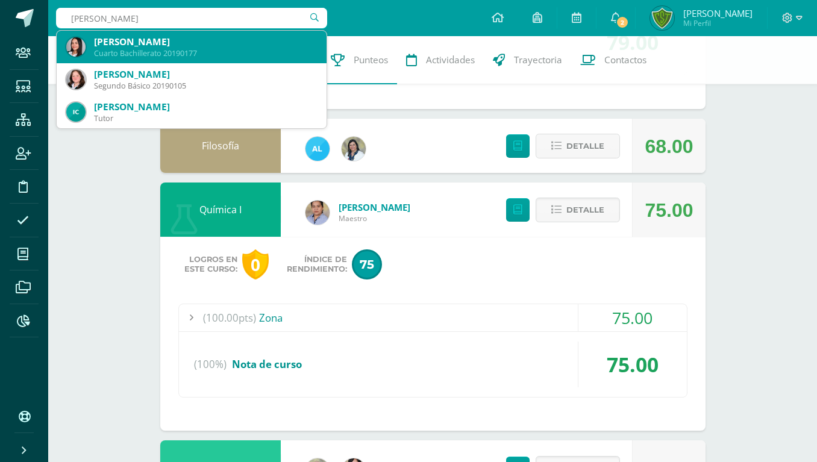
click at [219, 44] on div "Estephany Rosalinda Orozco Orellana" at bounding box center [205, 42] width 223 height 13
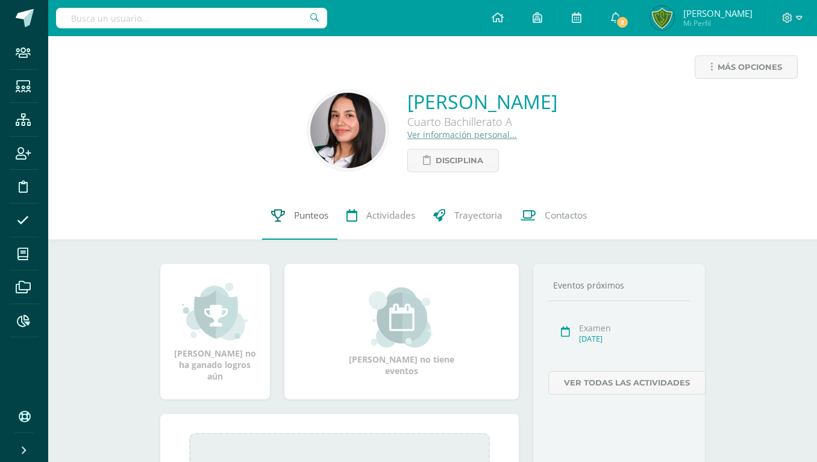
click at [298, 215] on span "Punteos" at bounding box center [311, 215] width 34 height 13
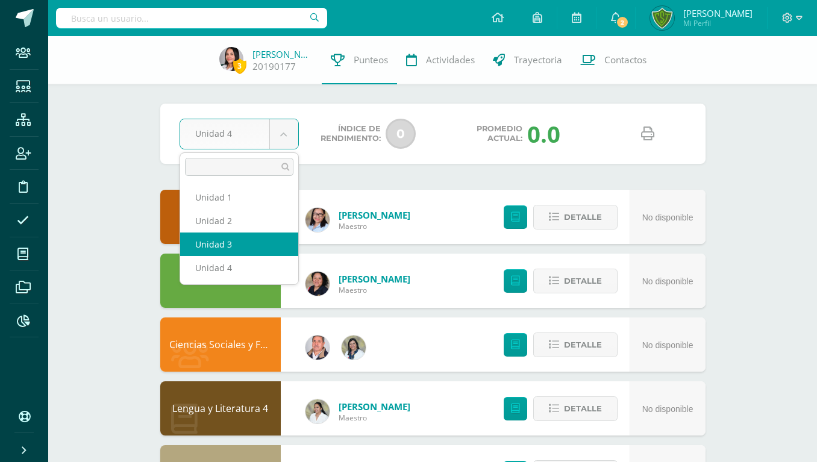
select select "Unidad 3"
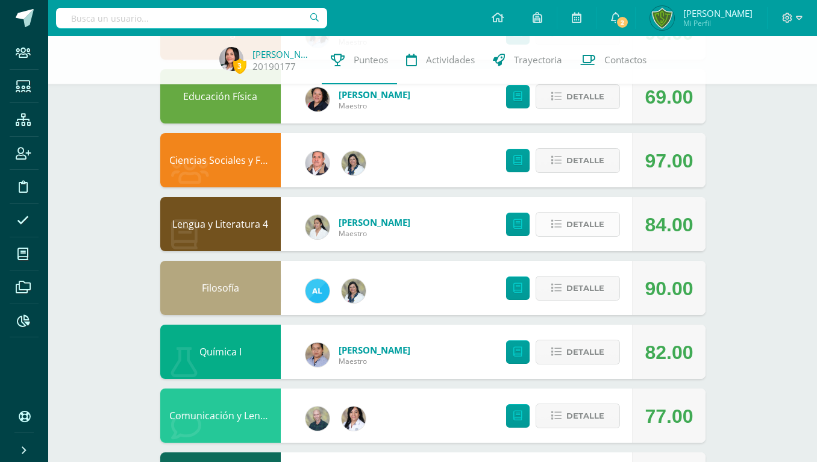
scroll to position [246, 0]
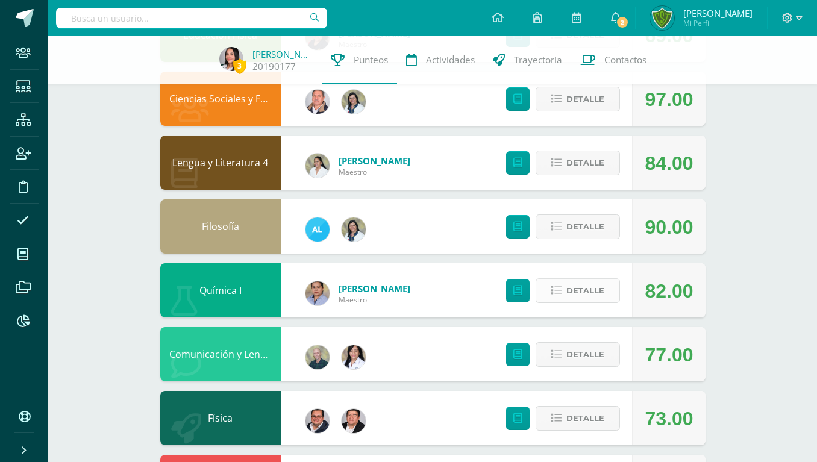
click at [592, 289] on span "Detalle" at bounding box center [586, 291] width 38 height 22
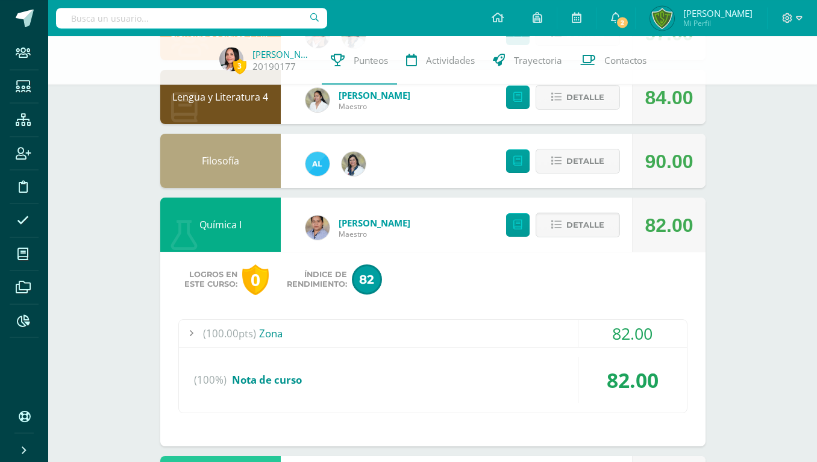
scroll to position [369, 0]
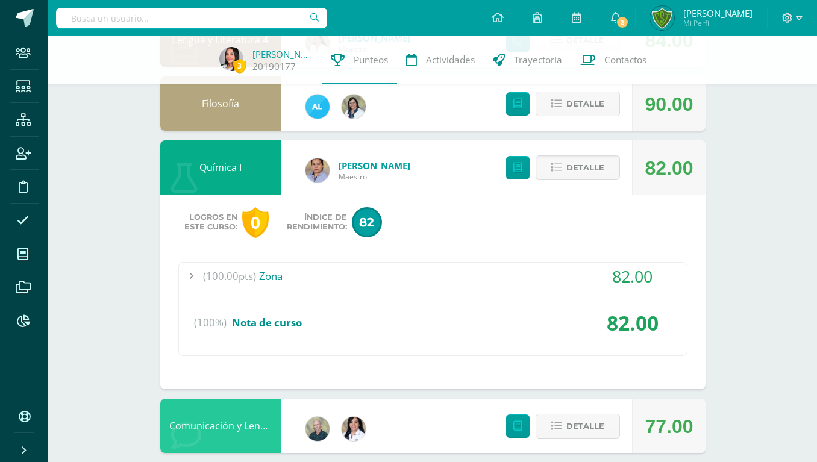
click at [648, 268] on div "82.00" at bounding box center [633, 276] width 108 height 27
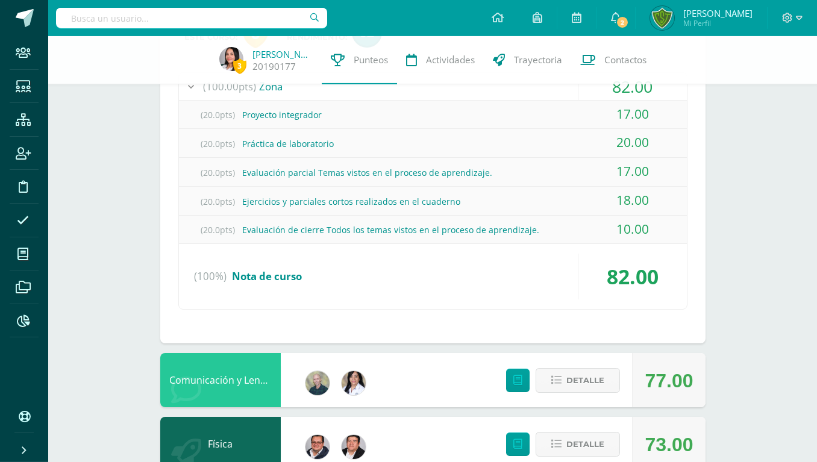
scroll to position [615, 0]
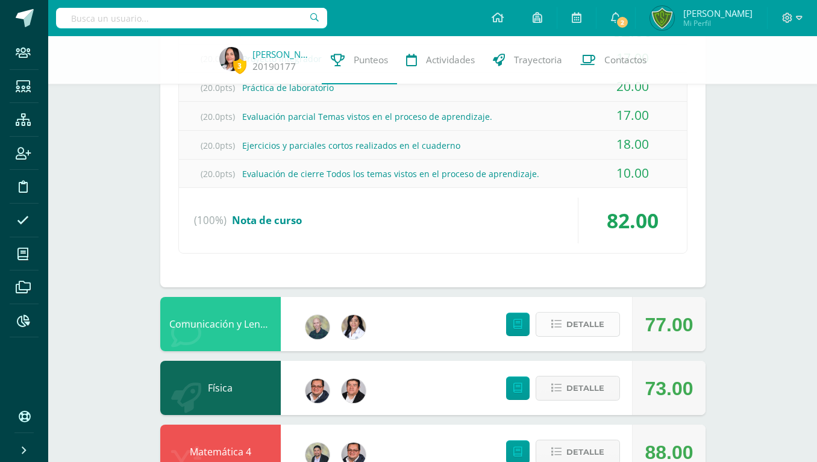
click at [586, 313] on span "Detalle" at bounding box center [586, 324] width 38 height 22
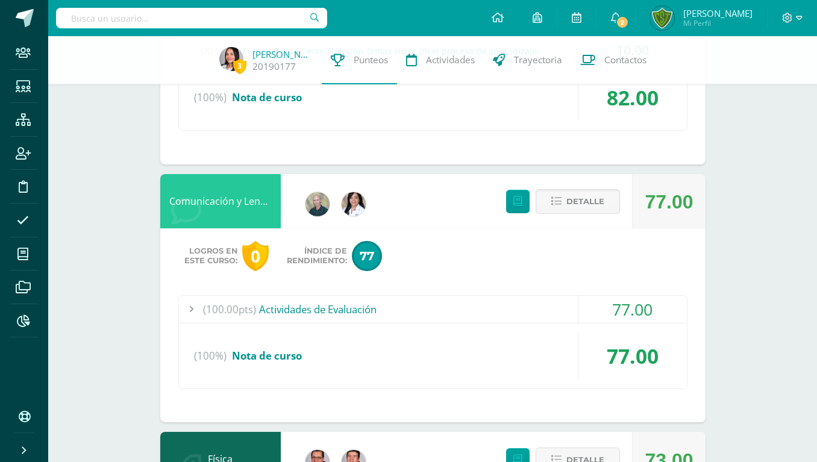
click at [621, 296] on div "77.00" at bounding box center [633, 309] width 108 height 27
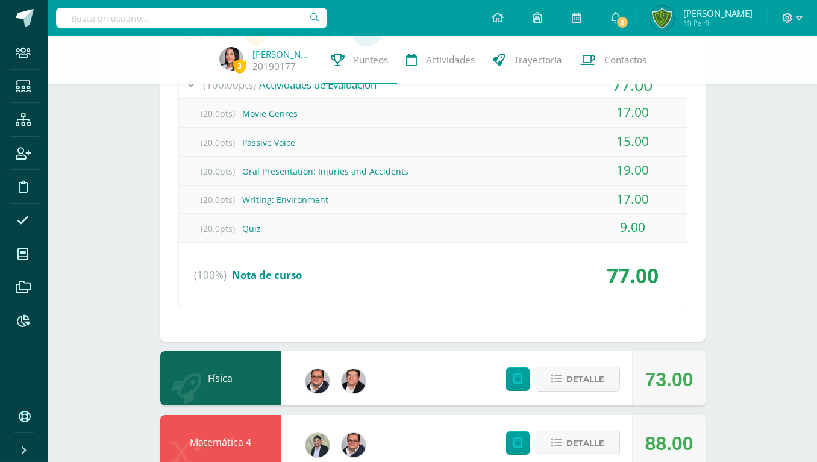
scroll to position [843, 0]
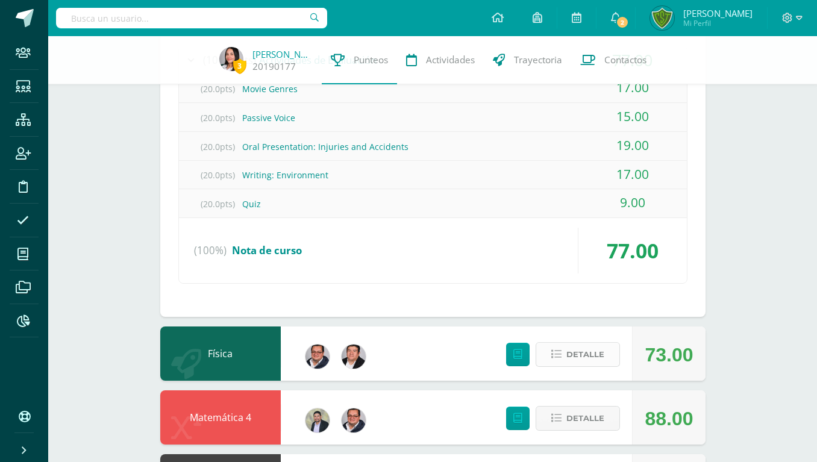
click at [602, 344] on span "Detalle" at bounding box center [586, 355] width 38 height 22
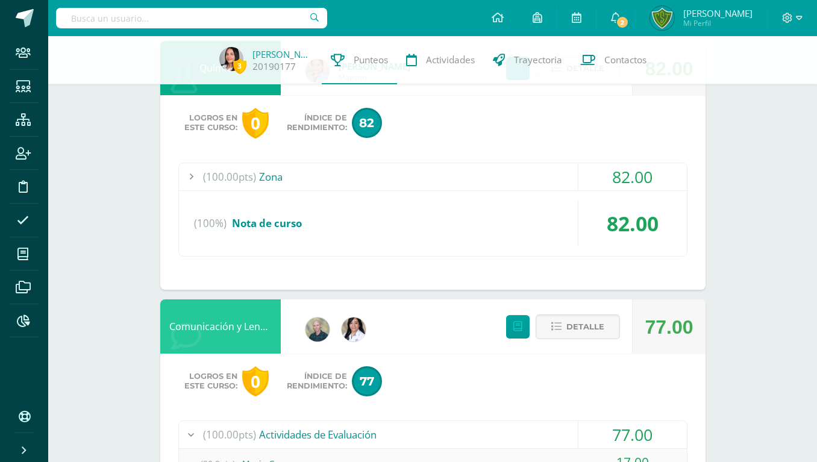
scroll to position [222, 0]
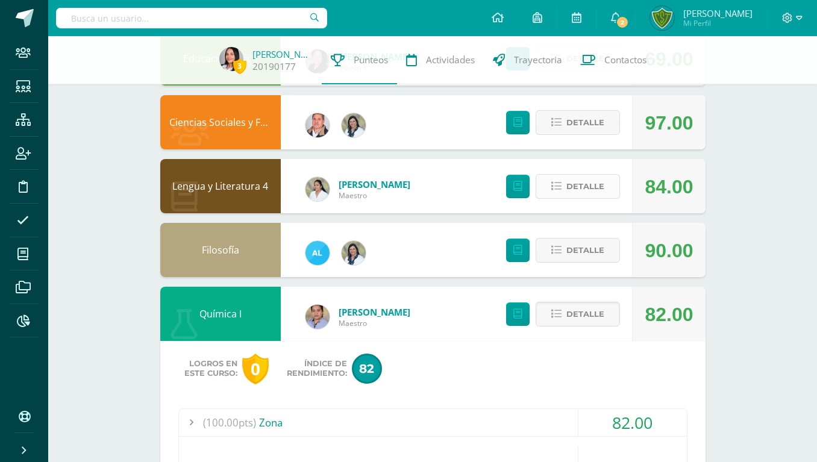
click at [597, 181] on span "Detalle" at bounding box center [586, 186] width 38 height 22
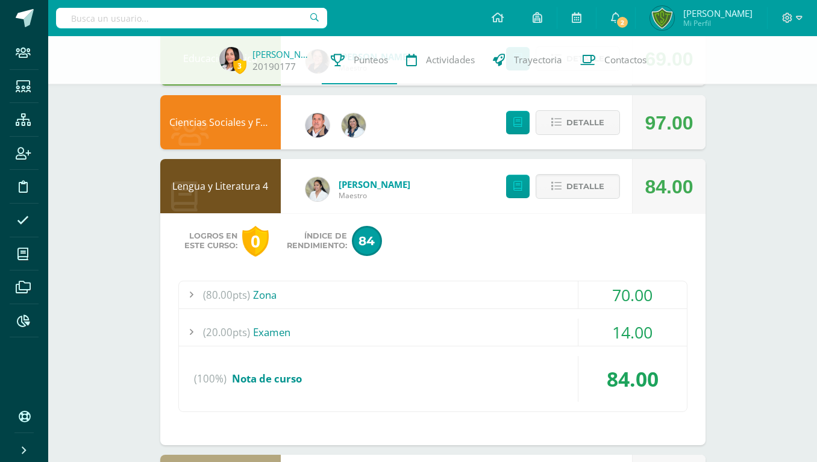
click at [625, 281] on div "70.00" at bounding box center [633, 294] width 108 height 27
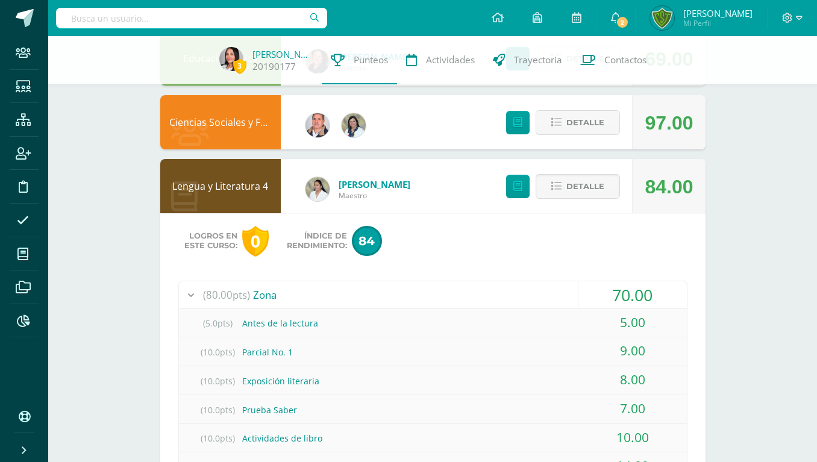
scroll to position [407, 0]
